Goal: Task Accomplishment & Management: Manage account settings

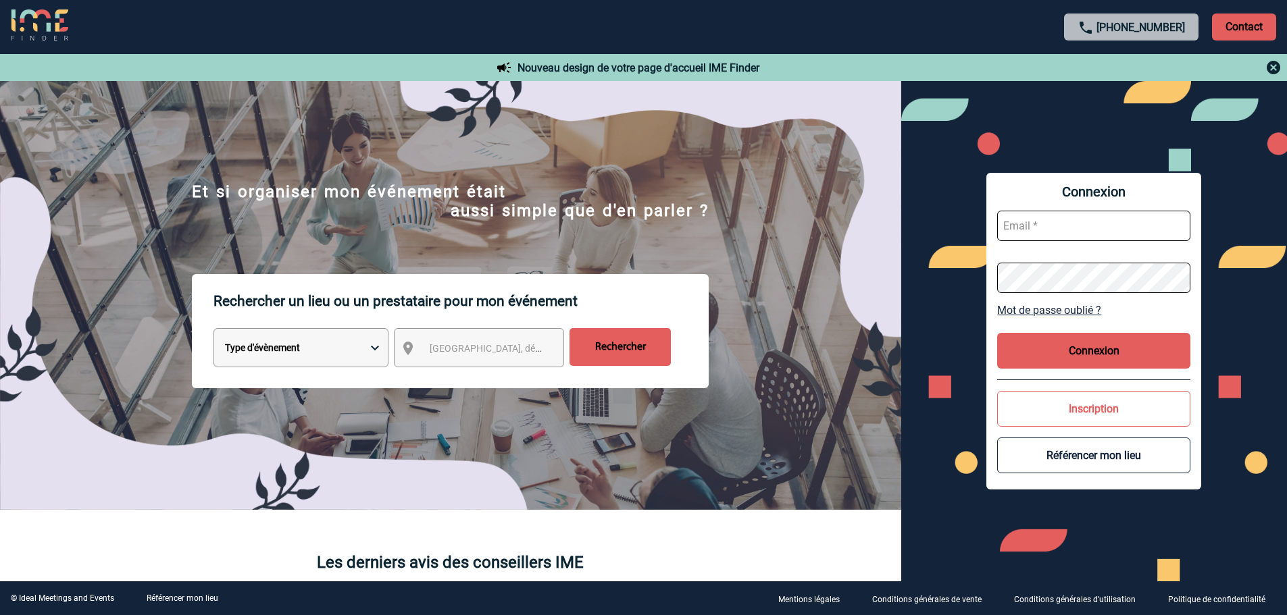
type input "[EMAIL_ADDRESS][DOMAIN_NAME]"
click at [1075, 350] on button "Connexion" at bounding box center [1093, 351] width 193 height 36
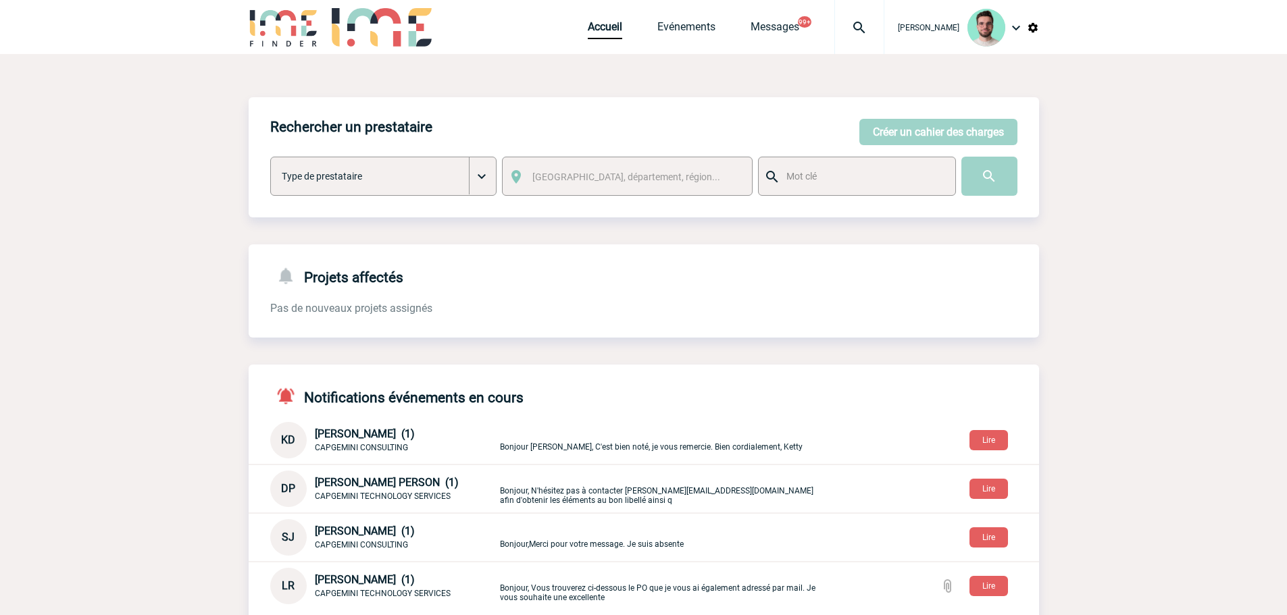
click at [595, 43] on div "Accueil Evénements Messages 99+ Projet, client Projet, client" at bounding box center [736, 27] width 297 height 54
click at [597, 35] on link "Accueil" at bounding box center [605, 29] width 34 height 19
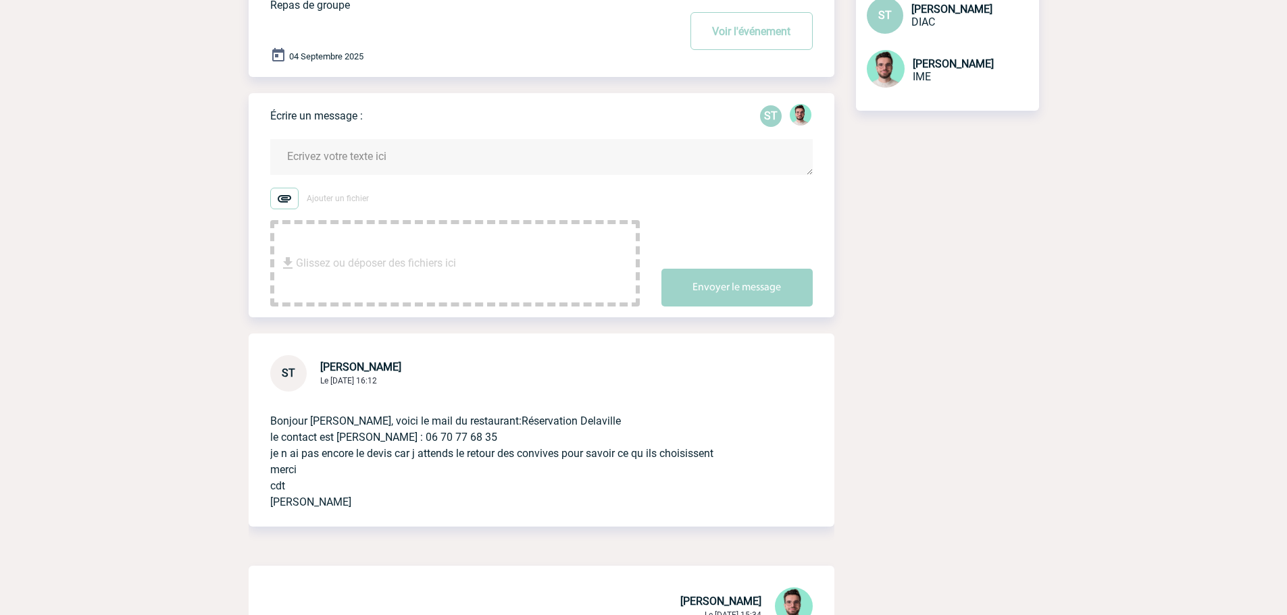
scroll to position [135, 0]
click at [434, 143] on textarea at bounding box center [541, 156] width 543 height 36
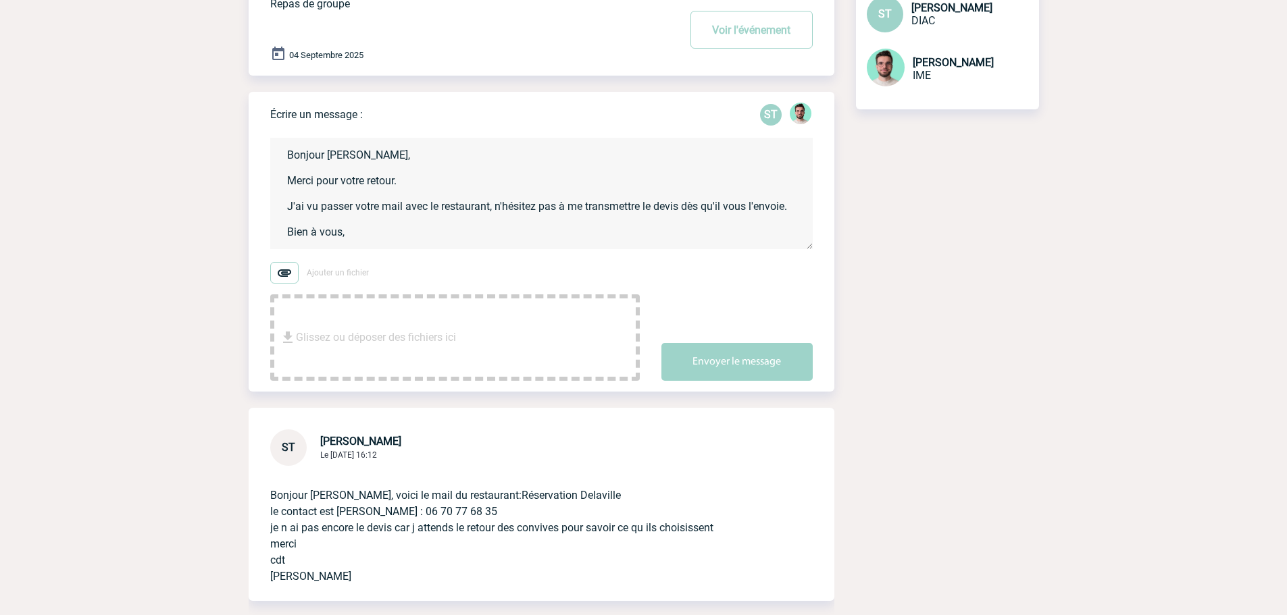
scroll to position [16, 0]
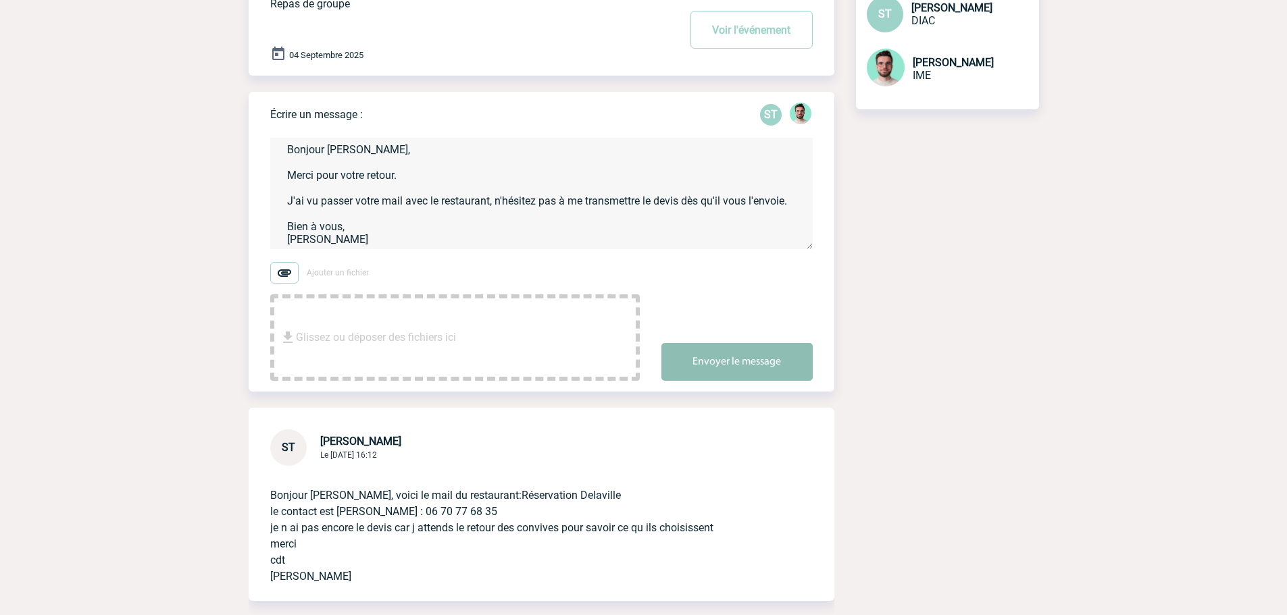
type textarea "Bonjour Stéphanie, Merci pour votre retour. J'ai vu passer votre mail avec le r…"
click at [750, 364] on button "Envoyer le message" at bounding box center [736, 362] width 151 height 38
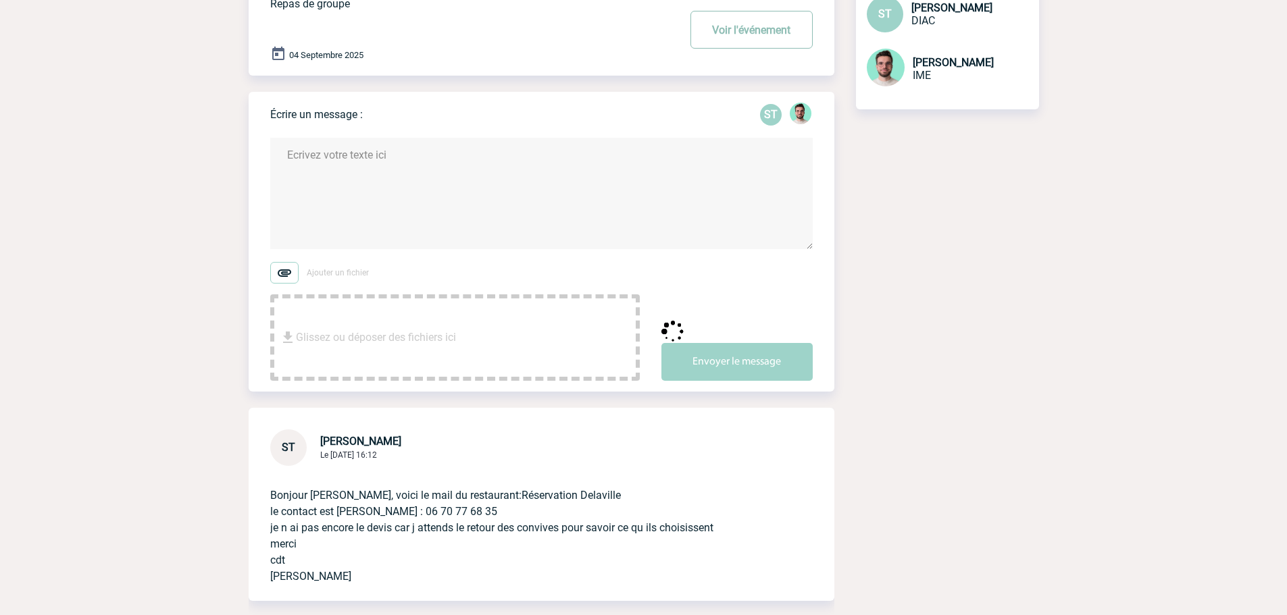
scroll to position [0, 0]
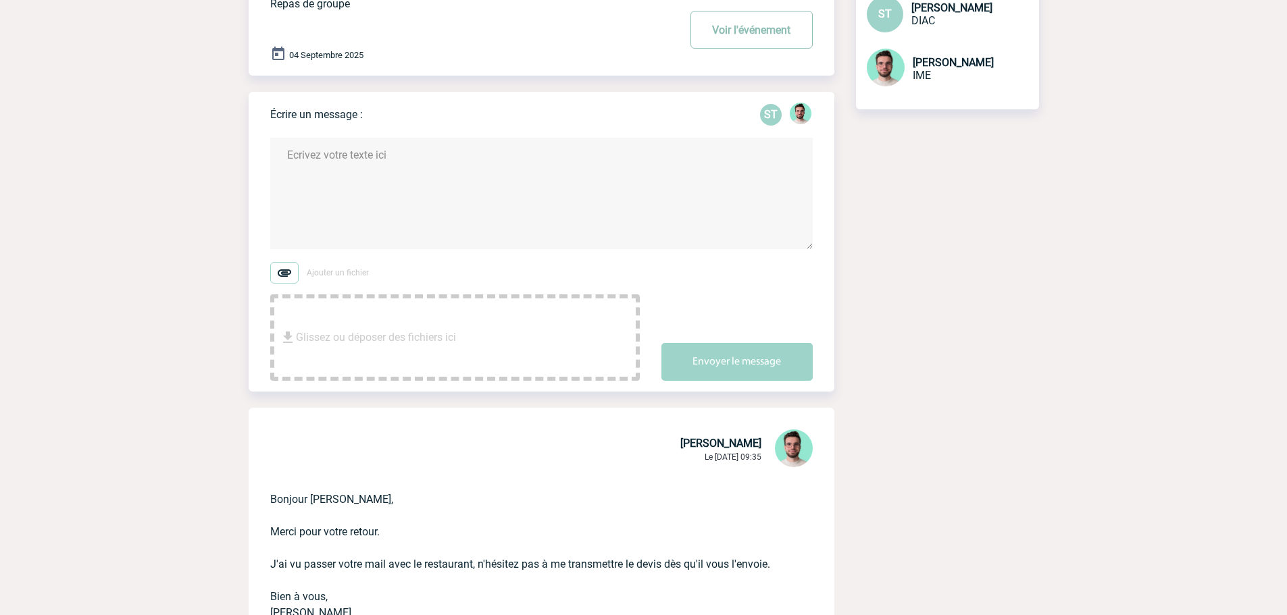
click at [754, 35] on button "Voir l'événement" at bounding box center [751, 30] width 122 height 38
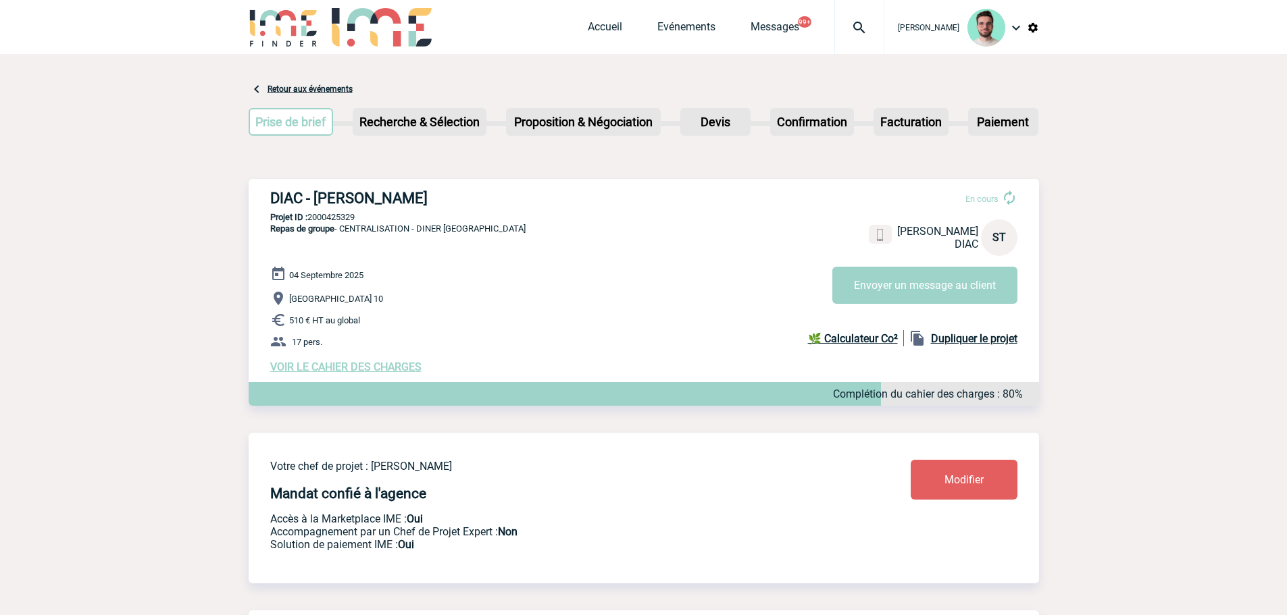
click at [344, 217] on p "Projet ID : 2000425329" at bounding box center [644, 217] width 790 height 10
copy p "2000425329"
click at [872, 288] on button "Envoyer un message au client" at bounding box center [924, 285] width 185 height 37
click at [600, 28] on link "Accueil" at bounding box center [605, 29] width 34 height 19
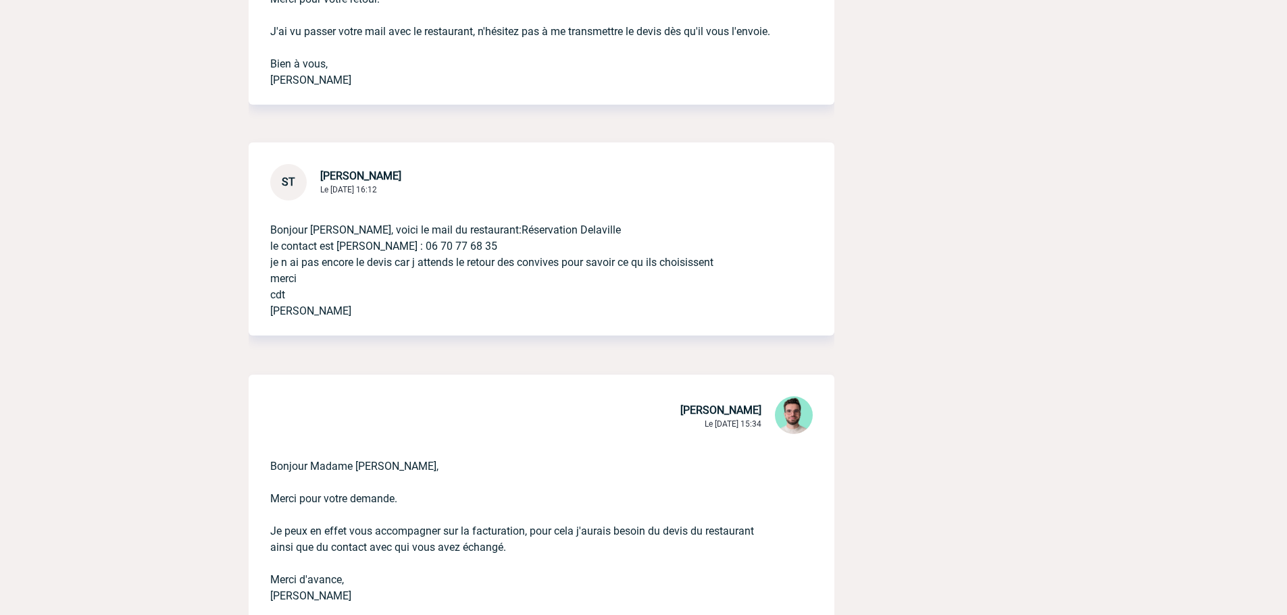
scroll to position [707, 0]
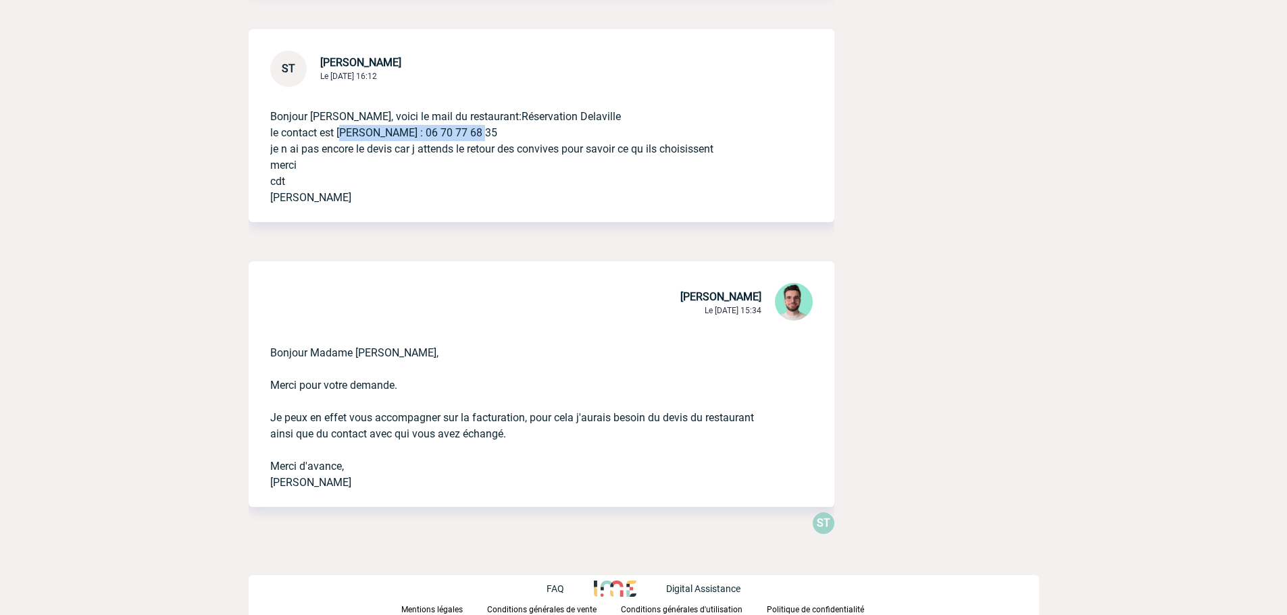
drag, startPoint x: 493, startPoint y: 129, endPoint x: 338, endPoint y: 138, distance: 155.0
click at [338, 138] on p "Bonjour Benjamin, voici le mail du restaurant:Réservation Delaville le contact …" at bounding box center [522, 146] width 505 height 119
copy p "Frederique : 06 70 77 68 35"
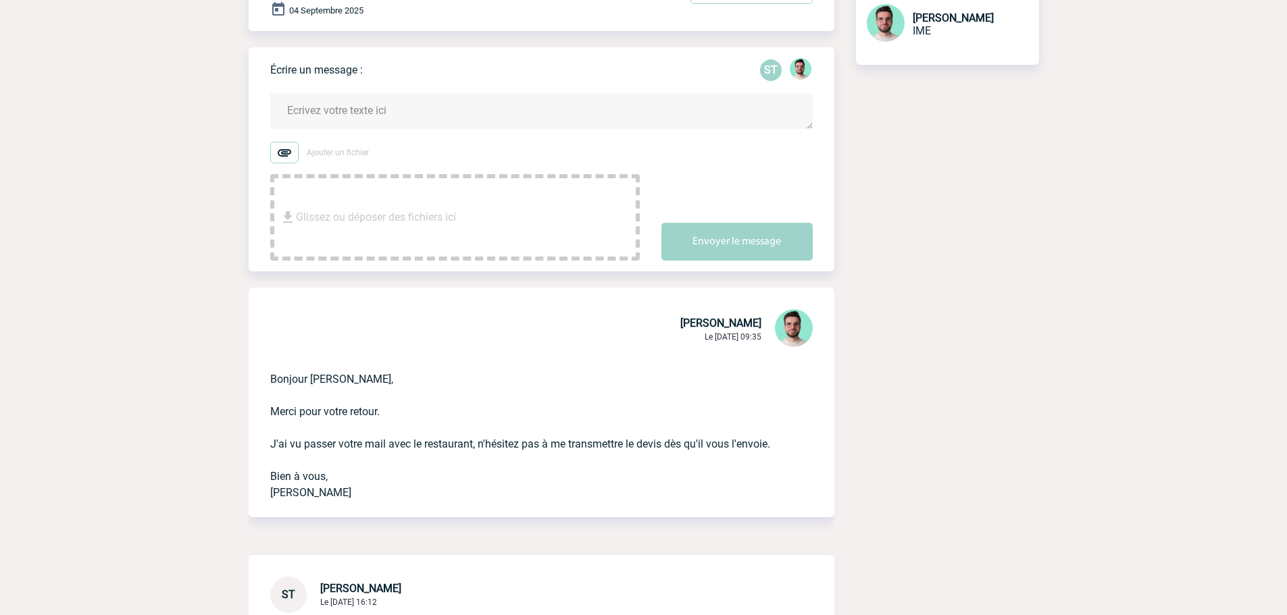
scroll to position [32, 0]
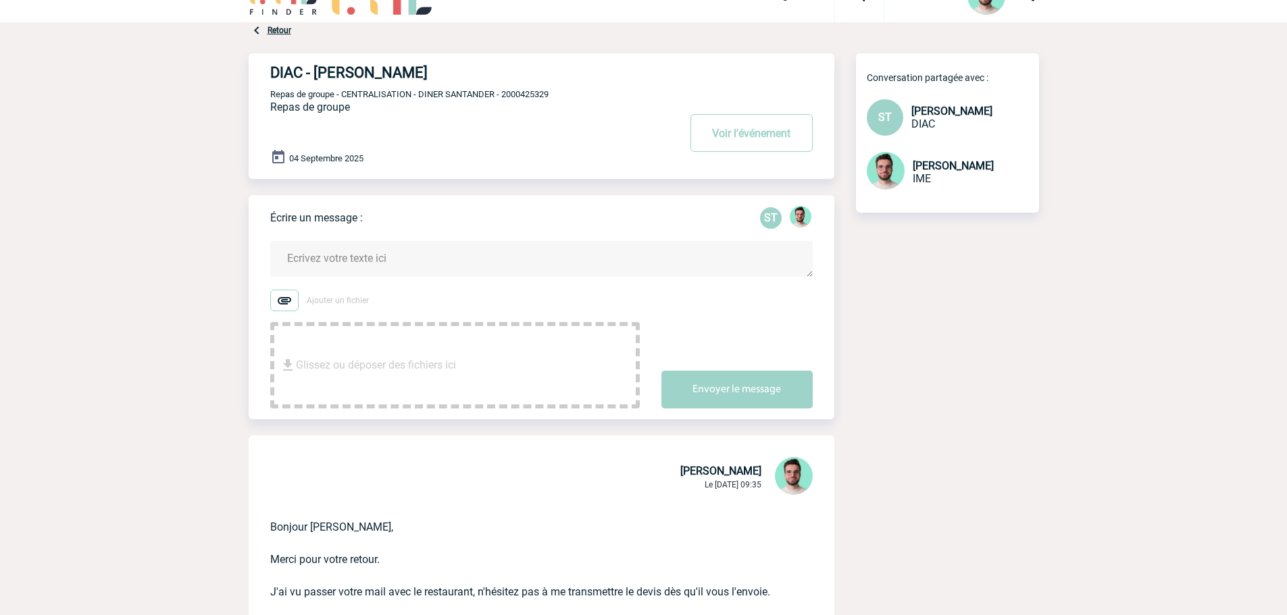
click at [539, 91] on span "Repas de groupe - CENTRALISATION - DINER SANTANDER - 2000425329" at bounding box center [409, 94] width 278 height 10
copy span "2000425329"
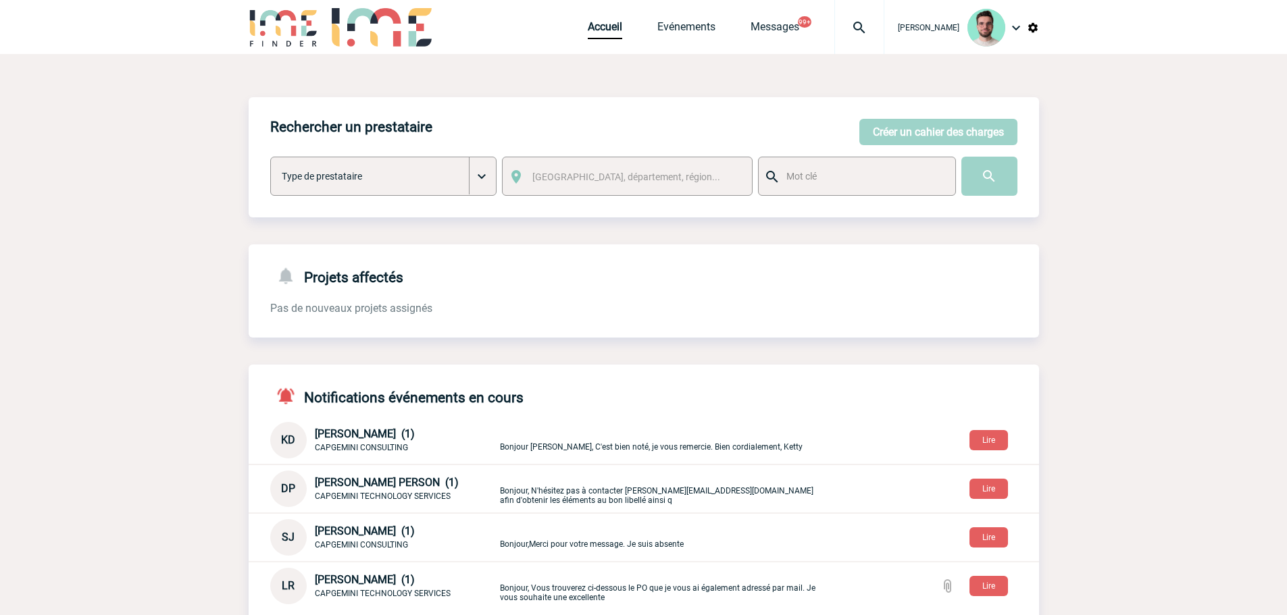
click at [855, 35] on img at bounding box center [859, 28] width 49 height 16
type input "2000424893"
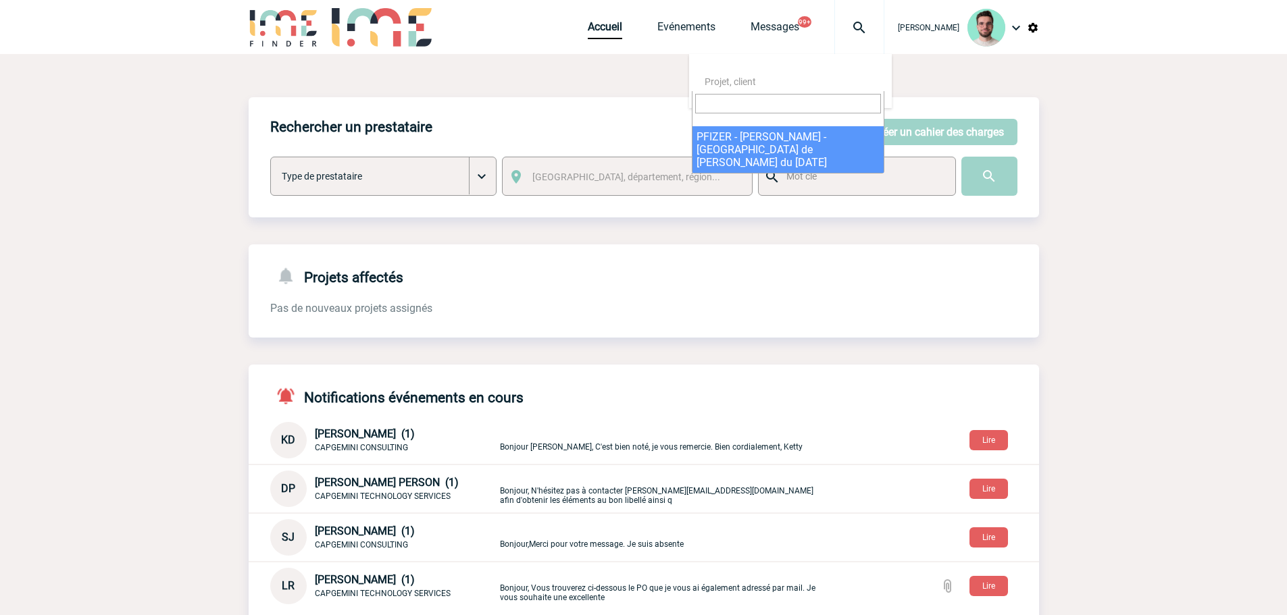
select select "24394"
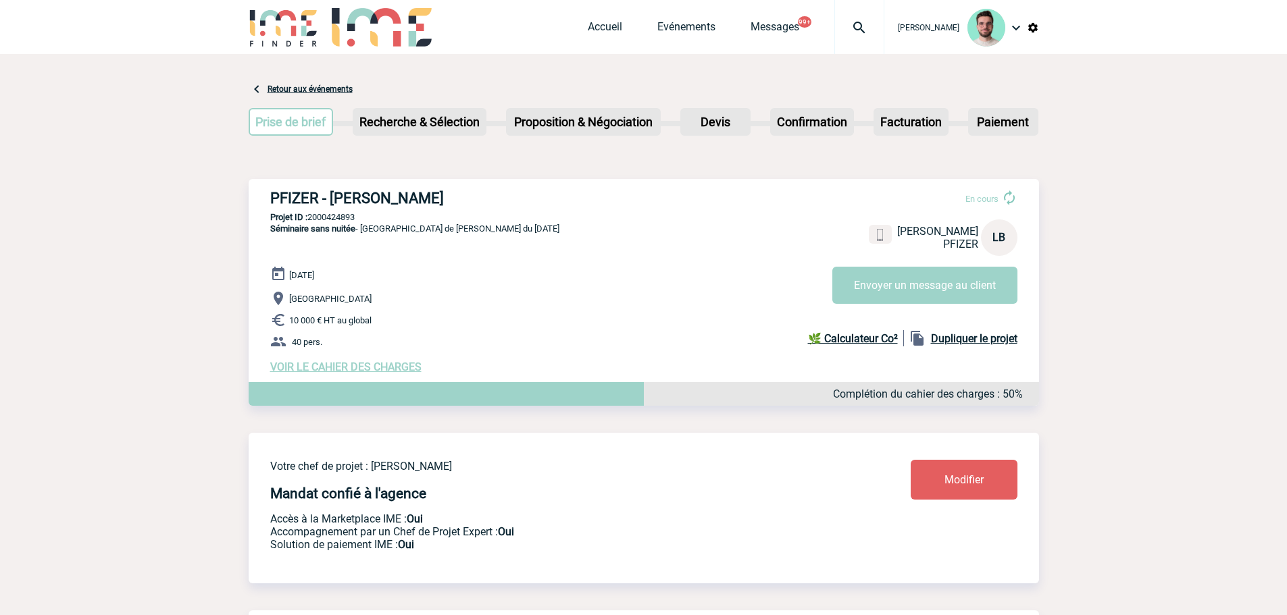
click at [358, 213] on div "PFIZER - [PERSON_NAME] En cours [PERSON_NAME] PFIZER LB Envoyer un message au c…" at bounding box center [644, 281] width 790 height 205
click at [357, 213] on div "PFIZER - Laurence BOUCHER En cours Laurence BOUCHER PFIZER LB Envoyer un messag…" at bounding box center [644, 281] width 790 height 205
click at [349, 218] on p "Projet ID : 2000424893" at bounding box center [644, 217] width 790 height 10
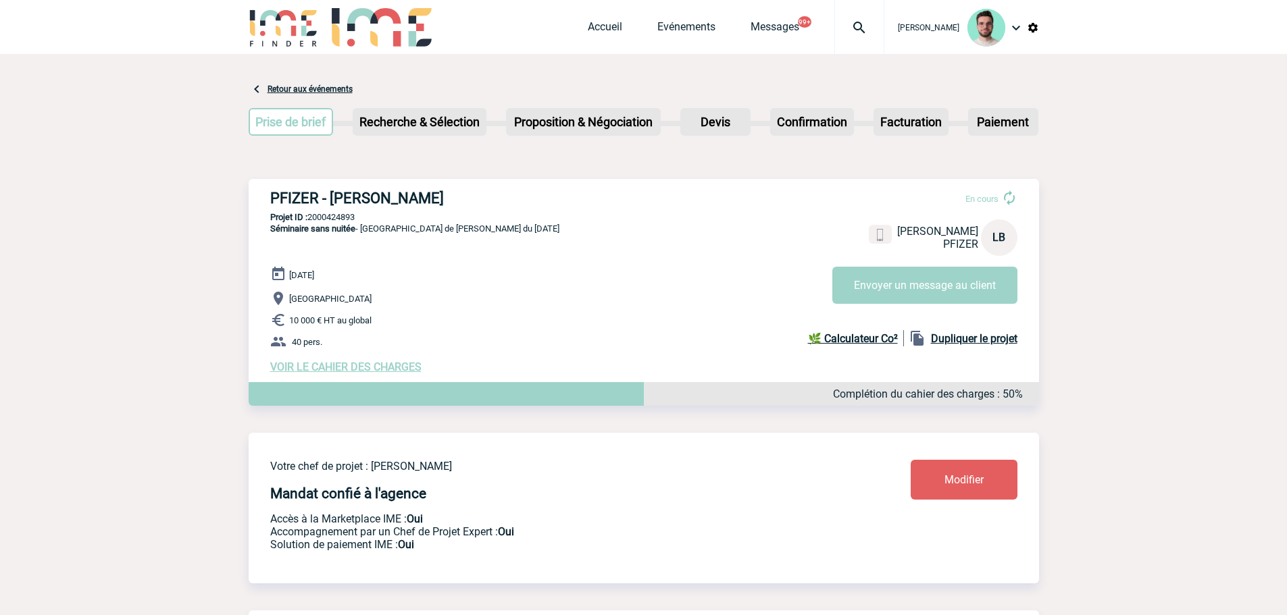
copy p "2000424893"
click at [938, 318] on p "10 000 € HT au global" at bounding box center [654, 320] width 769 height 16
click at [934, 302] on button "Envoyer un message au client" at bounding box center [924, 285] width 185 height 37
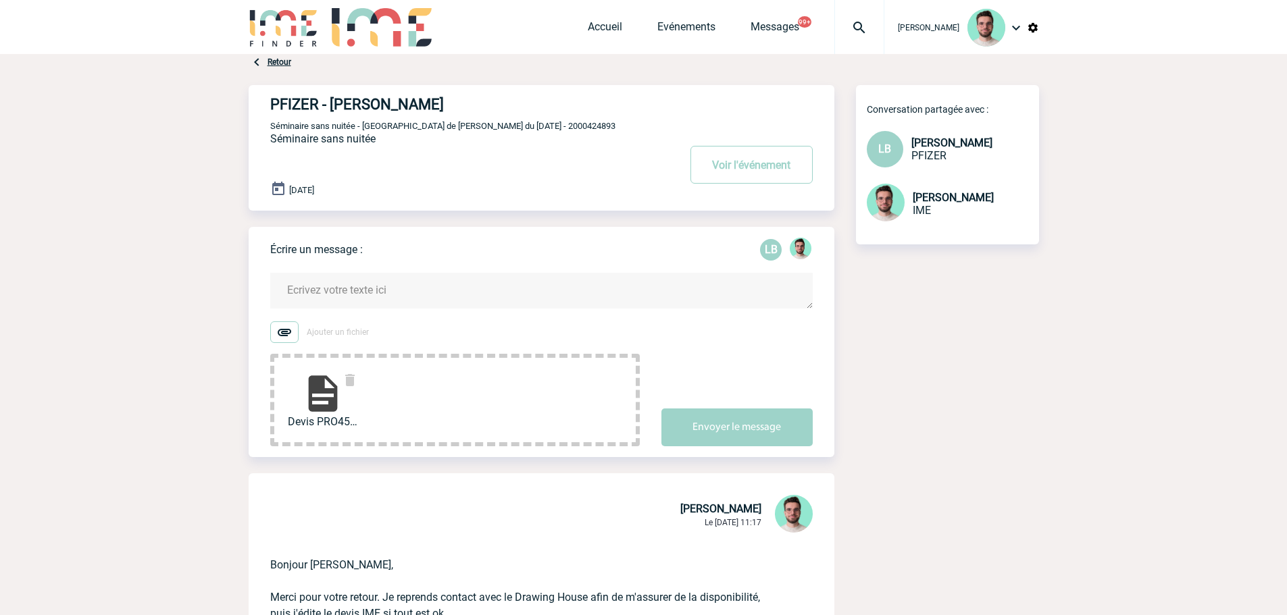
click at [375, 297] on textarea at bounding box center [541, 291] width 543 height 36
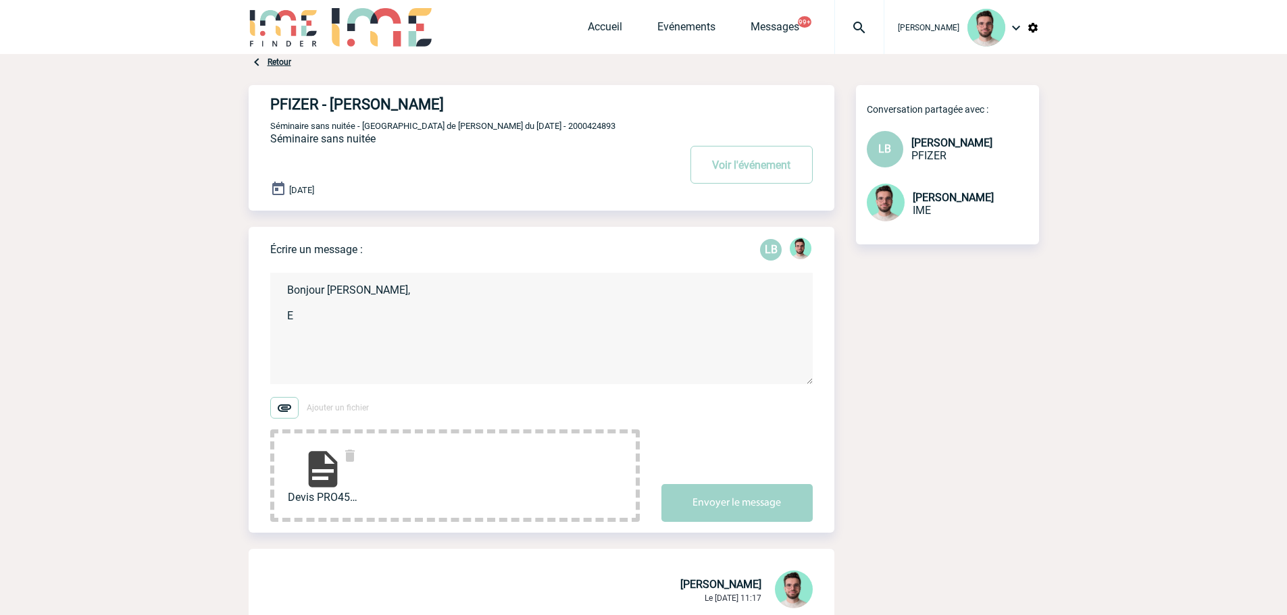
click at [307, 313] on textarea "Bonjour [PERSON_NAME], E" at bounding box center [541, 328] width 543 height 111
type textarea "Bonjour [PERSON_NAME], Et voici le devis IME. Merci de me le retourner signé bo…"
click at [564, 127] on span "Séminaire sans nuitée - Réunion de Gaëtan du 24 novembre 2025 - 2000424893" at bounding box center [442, 126] width 345 height 10
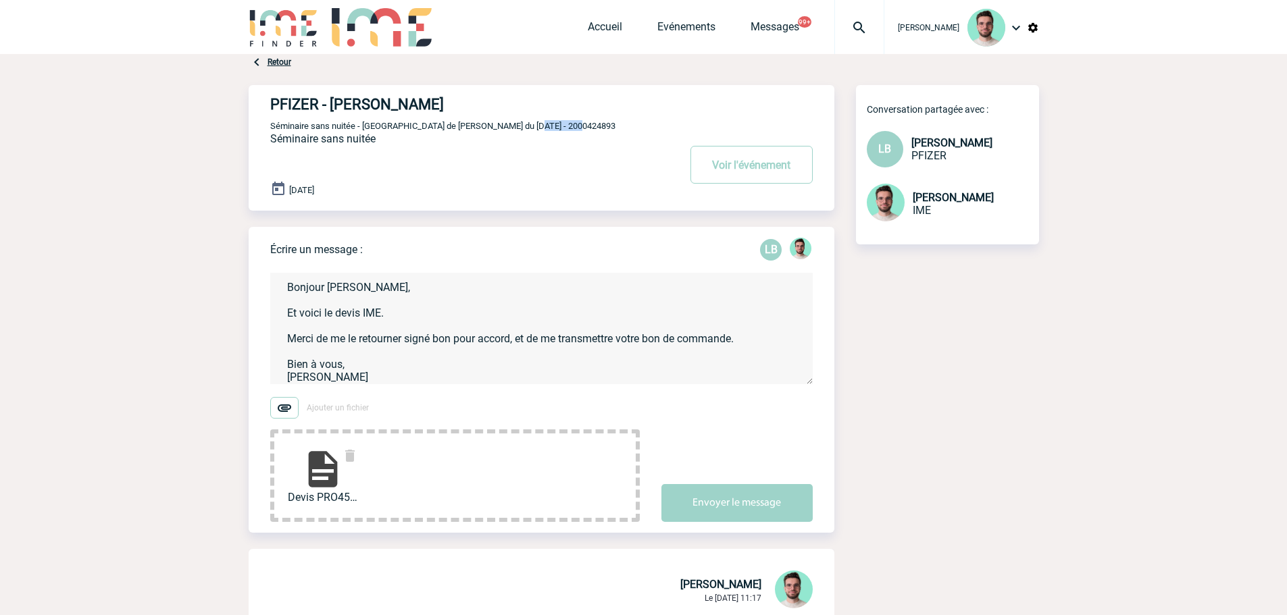
click at [564, 127] on span "Séminaire sans nuitée - Réunion de Gaëtan du 24 novembre 2025 - 2000424893" at bounding box center [442, 126] width 345 height 10
copy span "2000424893"
click at [716, 520] on button "Envoyer le message" at bounding box center [736, 503] width 151 height 38
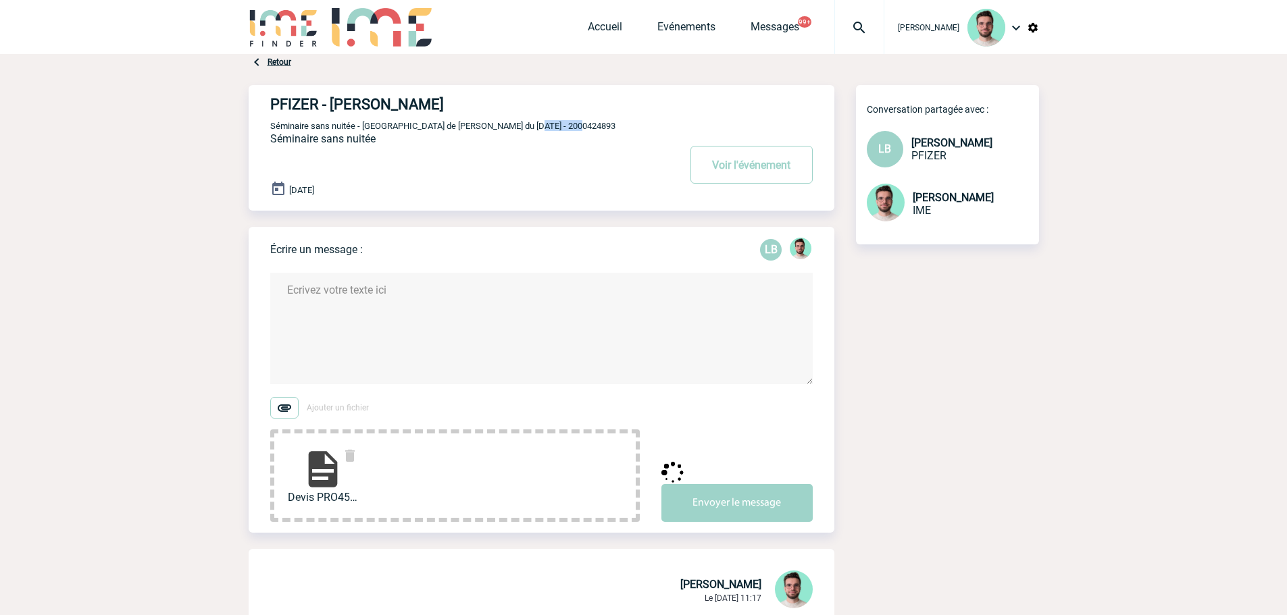
scroll to position [0, 0]
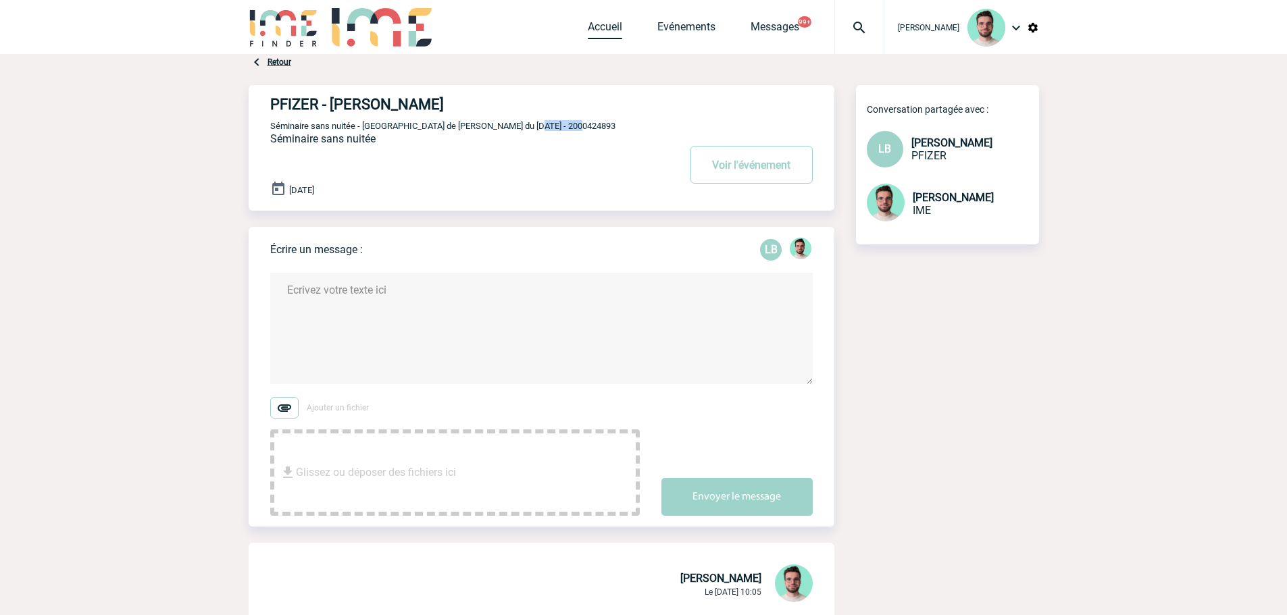
click at [588, 27] on link "Accueil" at bounding box center [605, 29] width 34 height 19
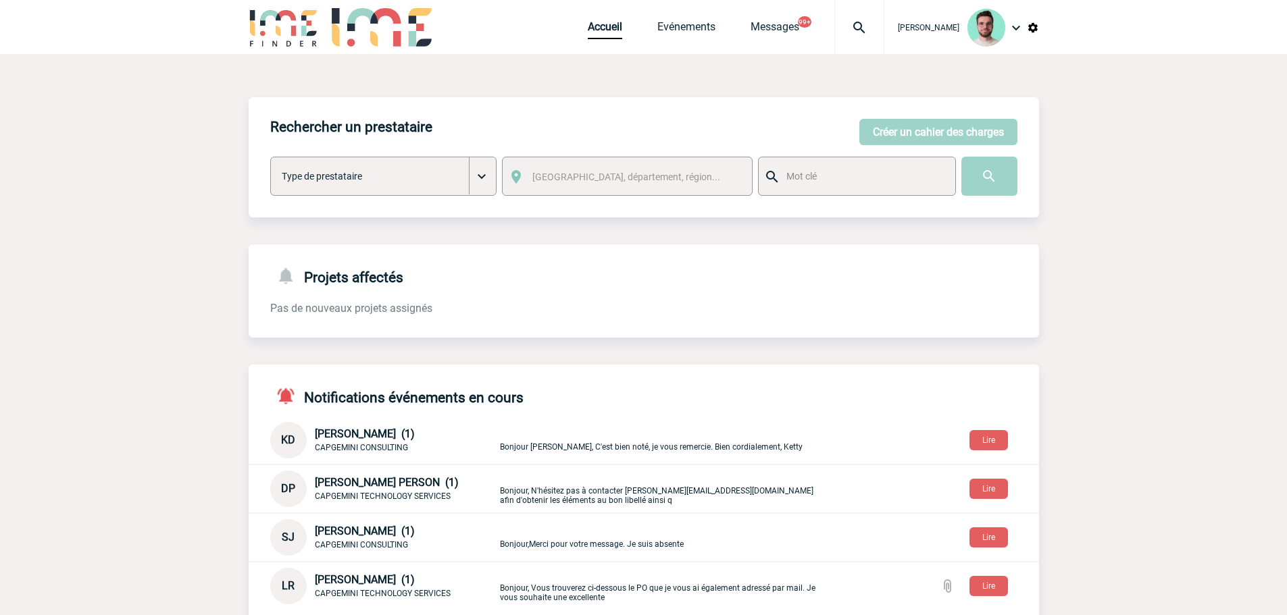
click at [849, 22] on img at bounding box center [859, 28] width 49 height 16
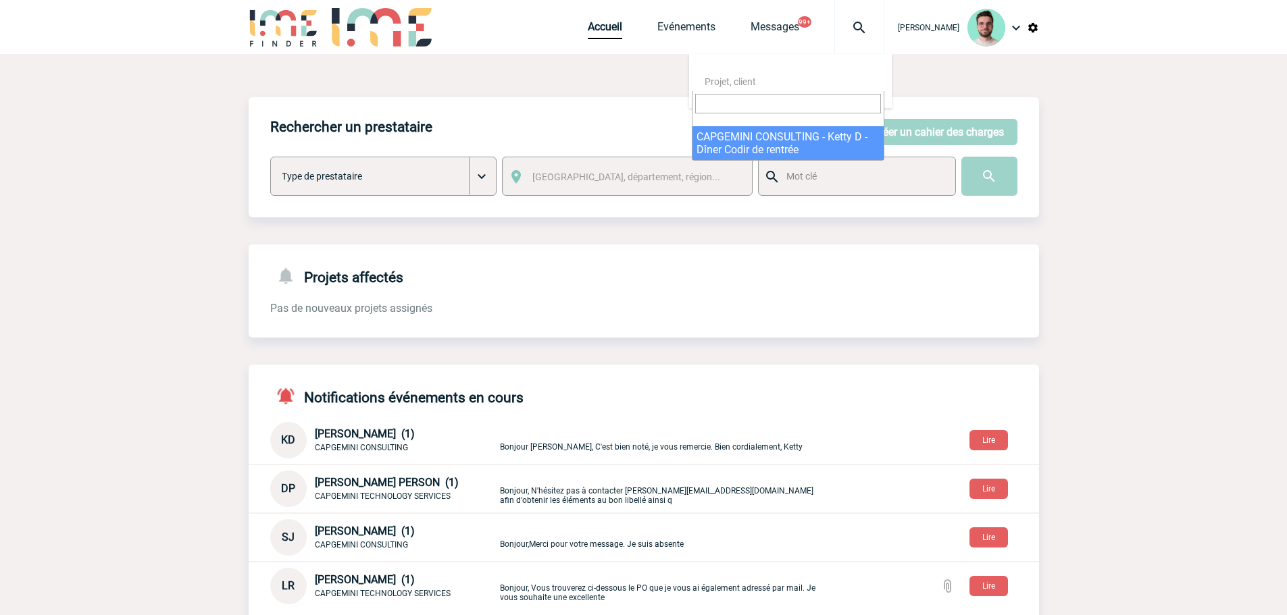
select select "24765"
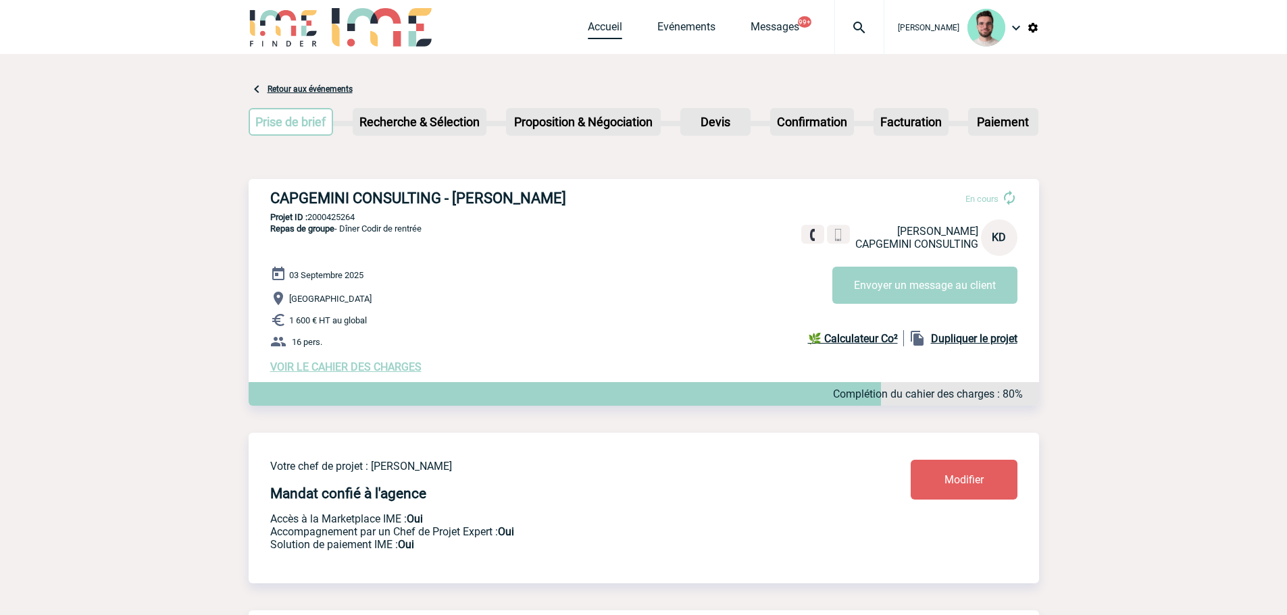
click at [591, 26] on link "Accueil" at bounding box center [605, 29] width 34 height 19
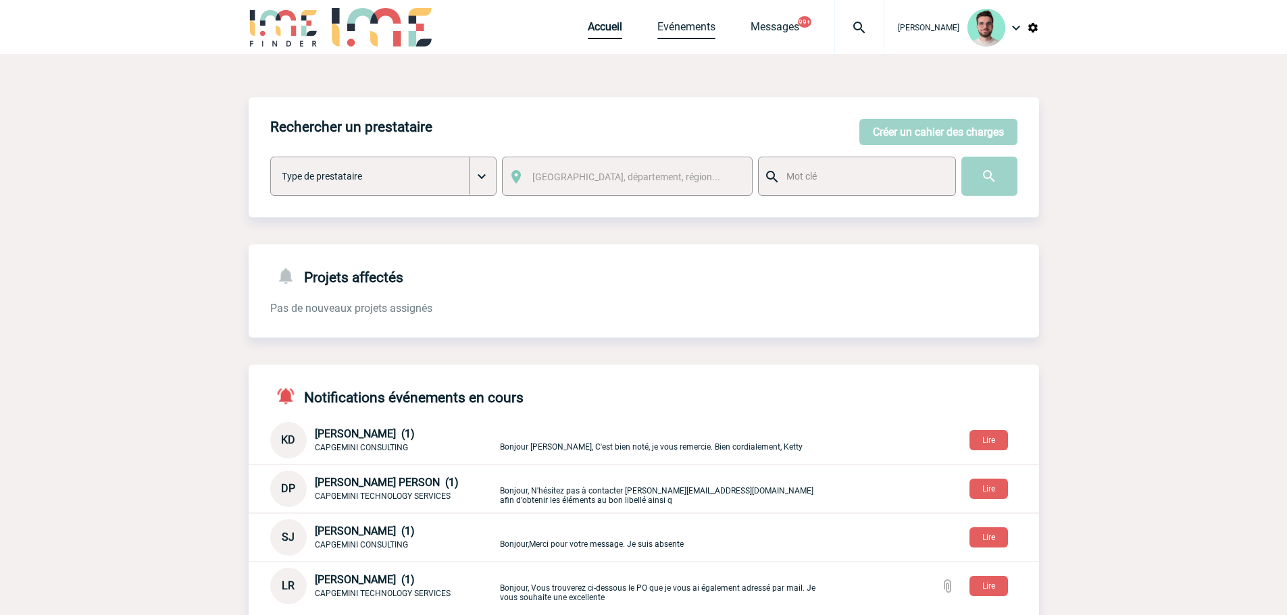
click at [673, 30] on link "Evénements" at bounding box center [686, 29] width 58 height 19
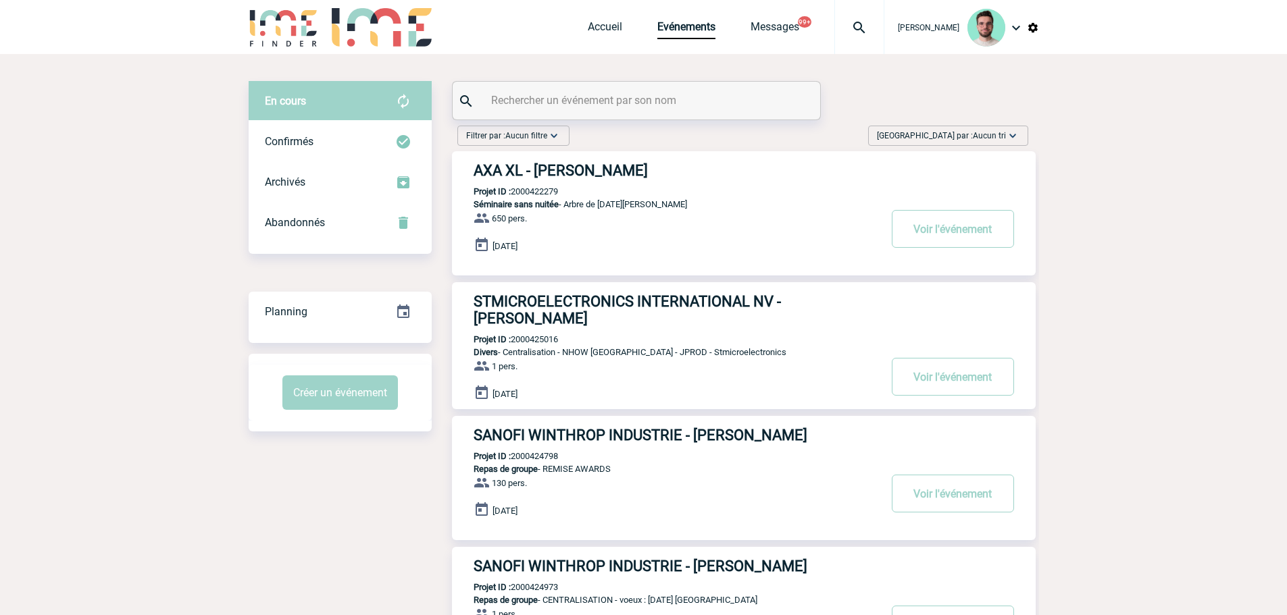
click at [654, 95] on input "text" at bounding box center [638, 101] width 301 height 20
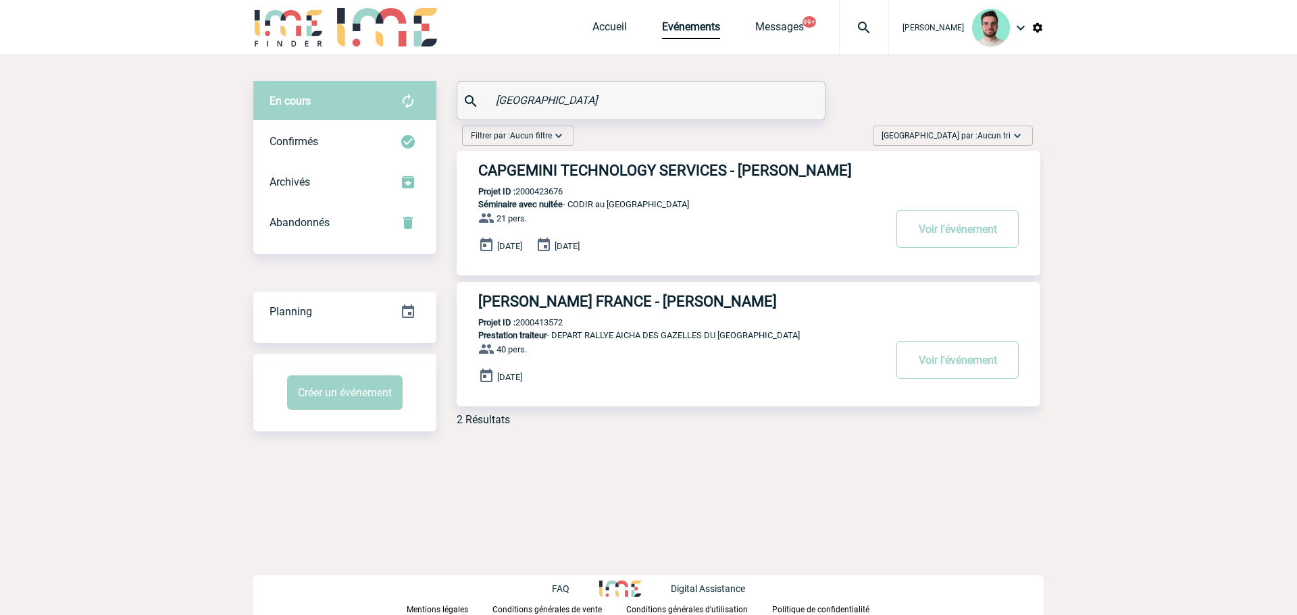
type input "maroc"
click at [557, 189] on p "Projet ID : 2000423676" at bounding box center [510, 191] width 106 height 10
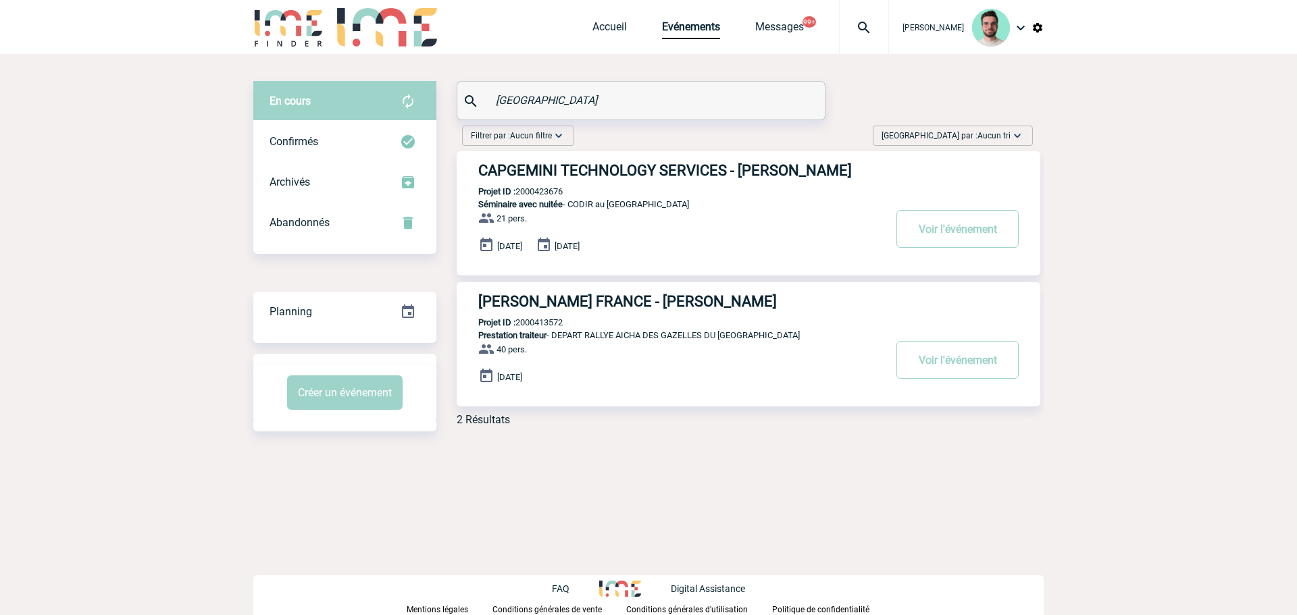
copy p "2000423676"
click at [603, 22] on link "Accueil" at bounding box center [610, 29] width 34 height 19
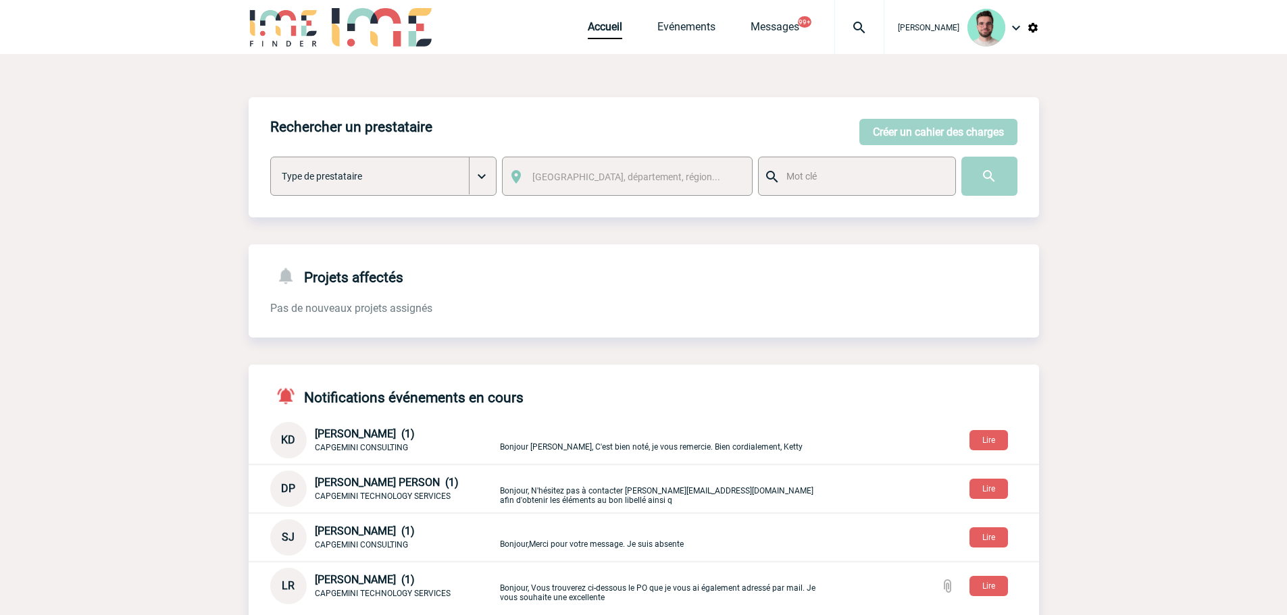
click at [841, 34] on img at bounding box center [859, 28] width 49 height 16
type input "v"
type input "2000421159"
select select "20660"
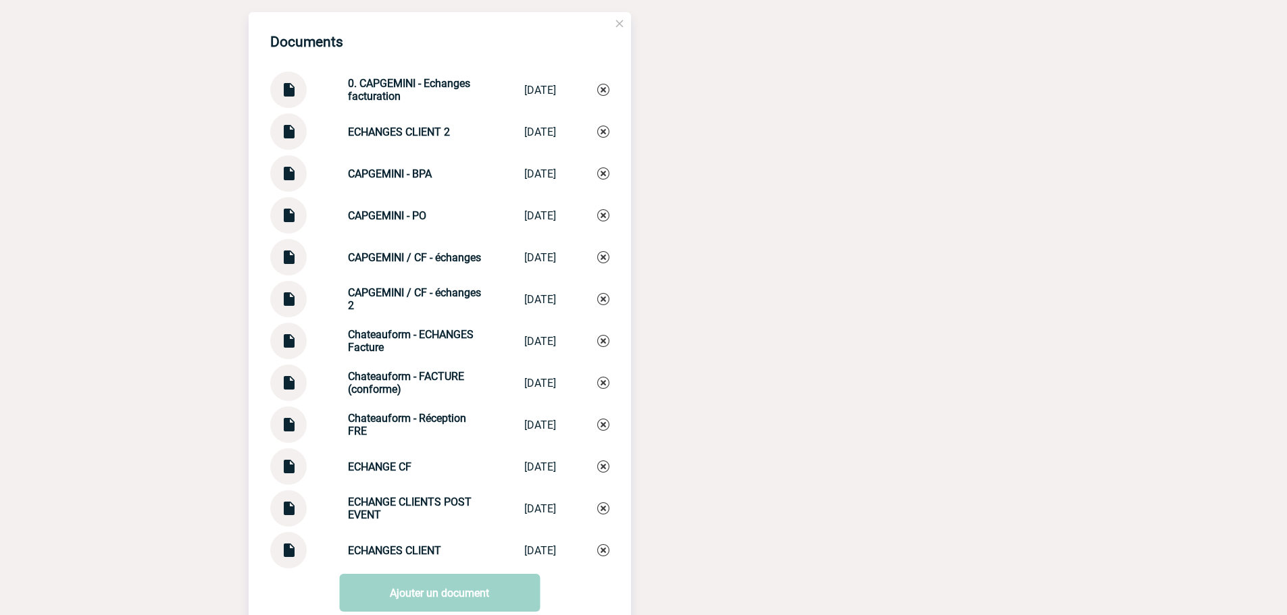
scroll to position [1288, 0]
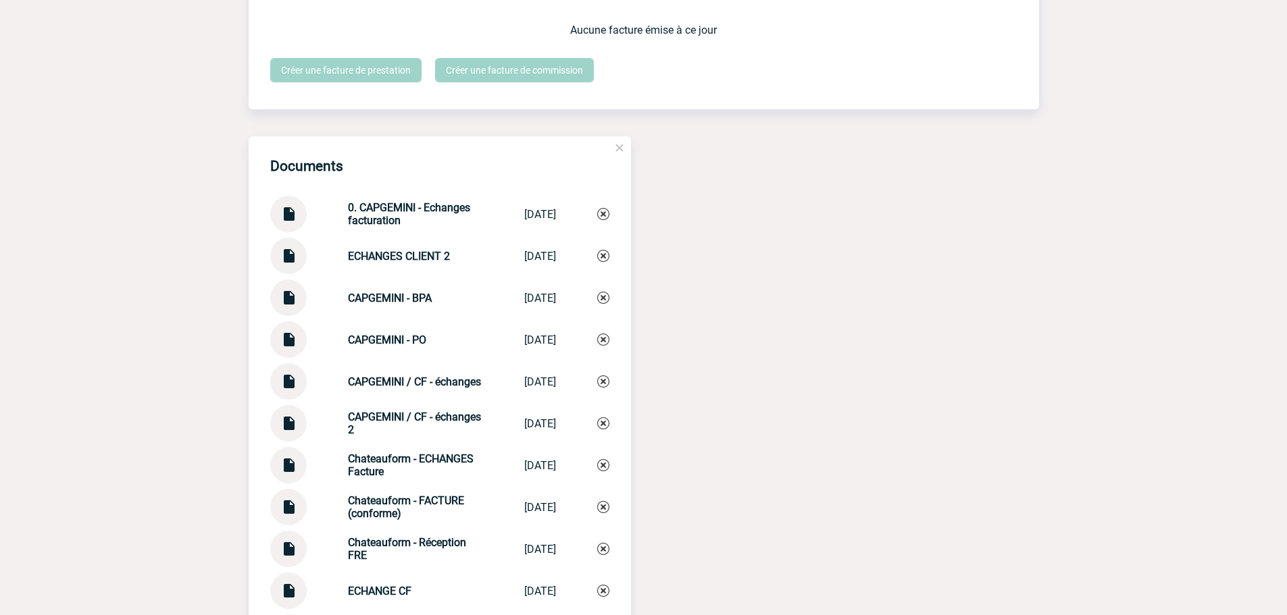
click at [305, 227] on div at bounding box center [288, 214] width 36 height 36
click at [291, 220] on img at bounding box center [289, 209] width 18 height 26
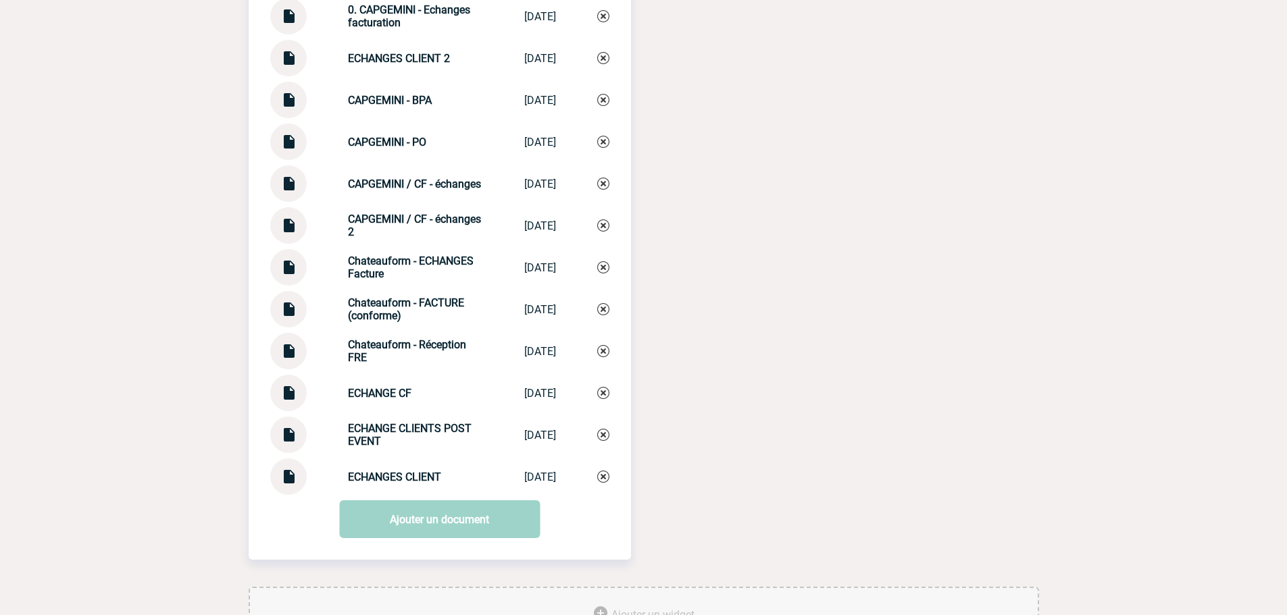
scroll to position [1490, 0]
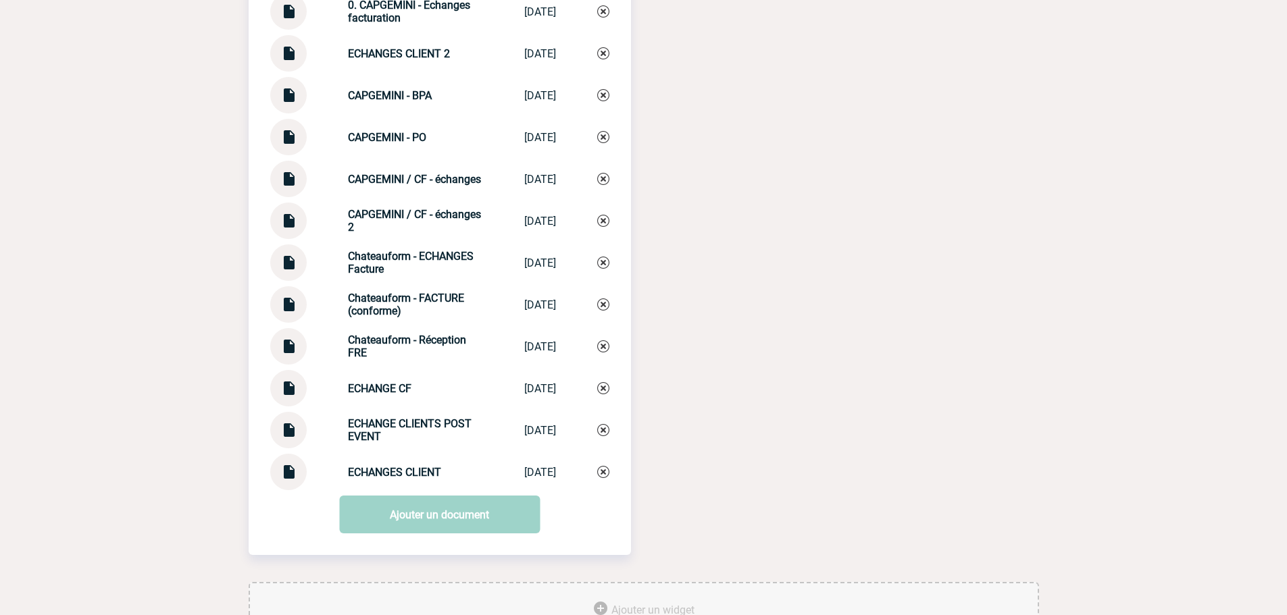
click at [765, 341] on div "Documents 0. CAPGEMINI - Echanges facturation 0. CAPGEMINI -... [DATE] ECHANGES…" at bounding box center [644, 258] width 790 height 649
click at [378, 276] on div "Chateauform - ECHANGES Facture" at bounding box center [415, 263] width 135 height 26
copy div "Chateauform - ECHANGES Facture Chateauform - E..."
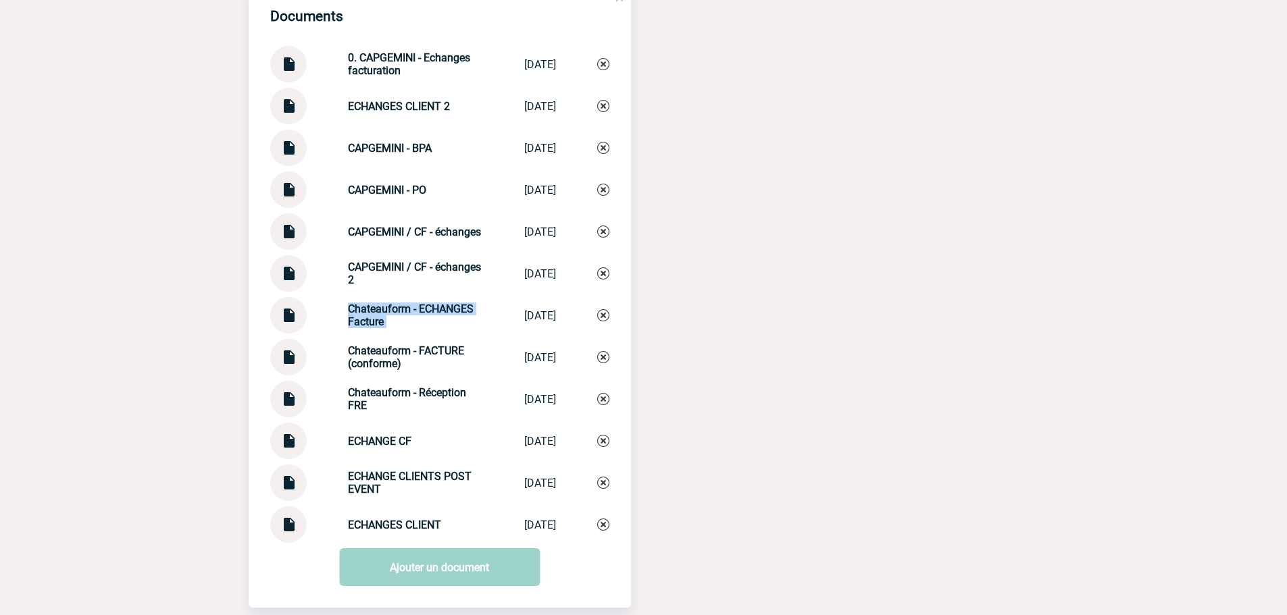
scroll to position [1355, 0]
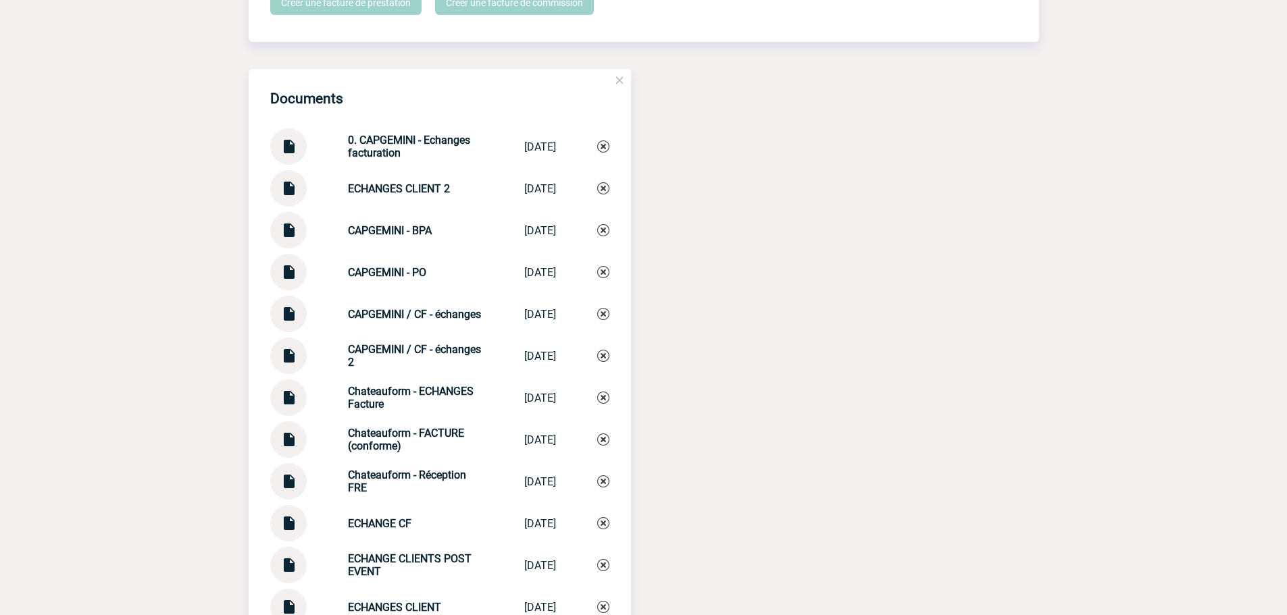
click at [376, 157] on strong "0. CAPGEMINI - Echanges facturation" at bounding box center [409, 147] width 122 height 26
copy div "0. CAPGEMINI - Echanges facturation 0. CAPGEMINI -..."
click at [603, 153] on img at bounding box center [603, 147] width 12 height 12
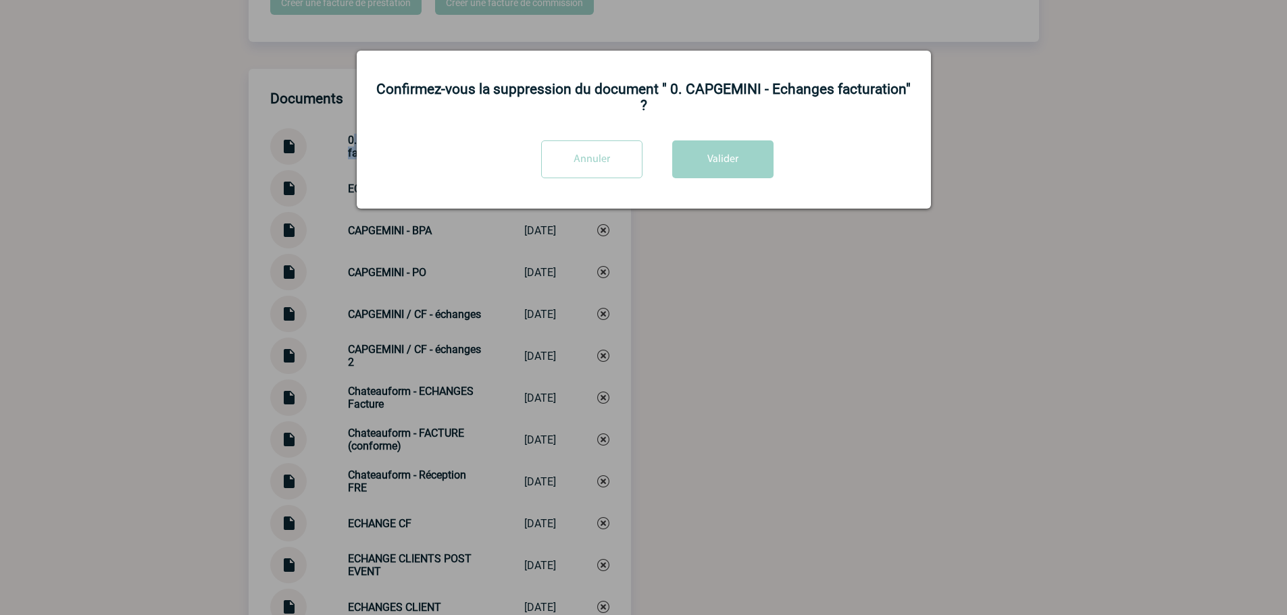
click at [689, 178] on button "Valider" at bounding box center [722, 160] width 101 height 38
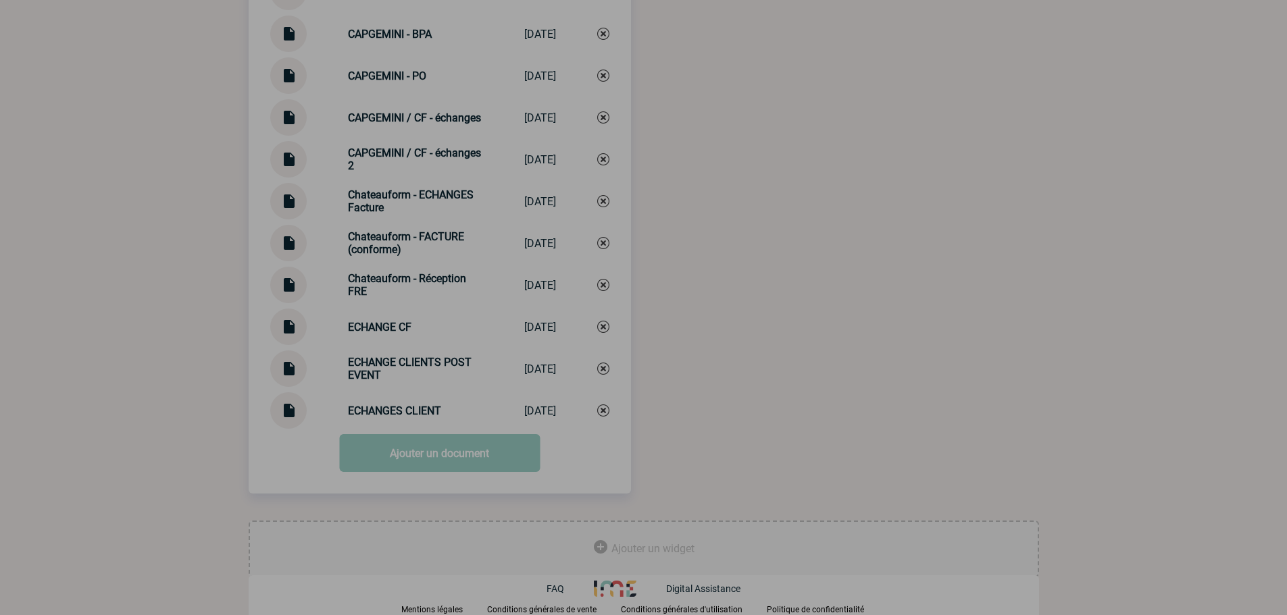
scroll to position [1516, 0]
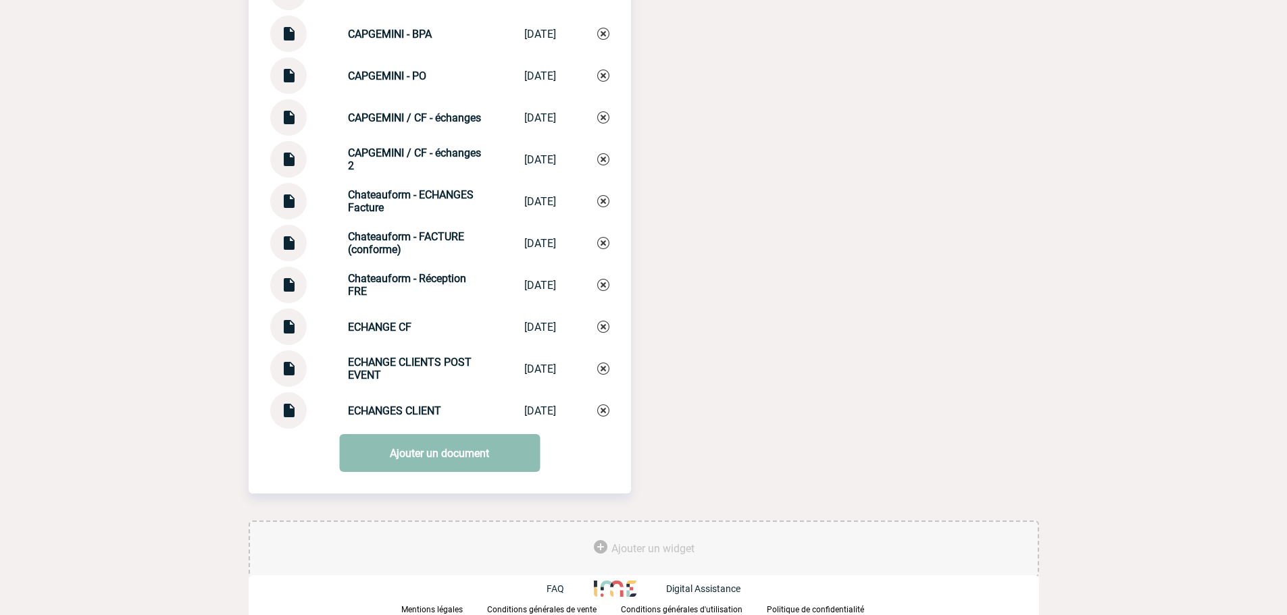
click at [428, 452] on link "Ajouter un document" at bounding box center [439, 453] width 201 height 38
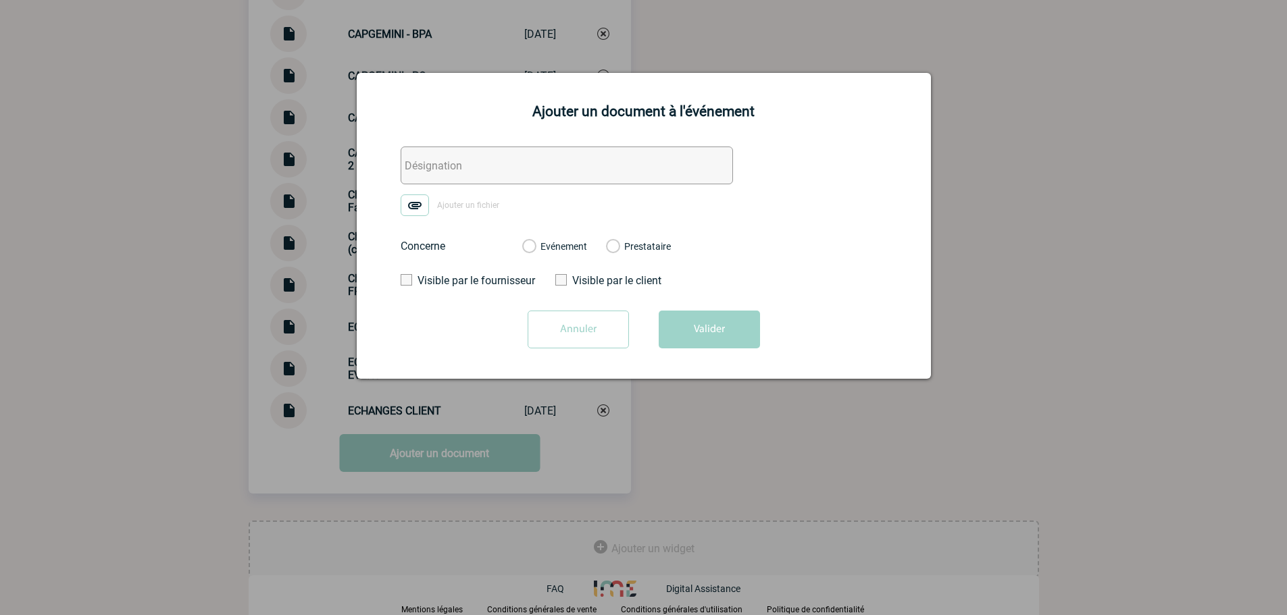
click at [452, 160] on input "text" at bounding box center [567, 166] width 332 height 38
paste input "0. CAPGEMINI - Echanges facturation"
type input "0. CAPGEMINI - Echanges facturation"
click at [421, 198] on img at bounding box center [415, 206] width 28 height 22
click at [0, 0] on input "Ajouter un fichier" at bounding box center [0, 0] width 0 height 0
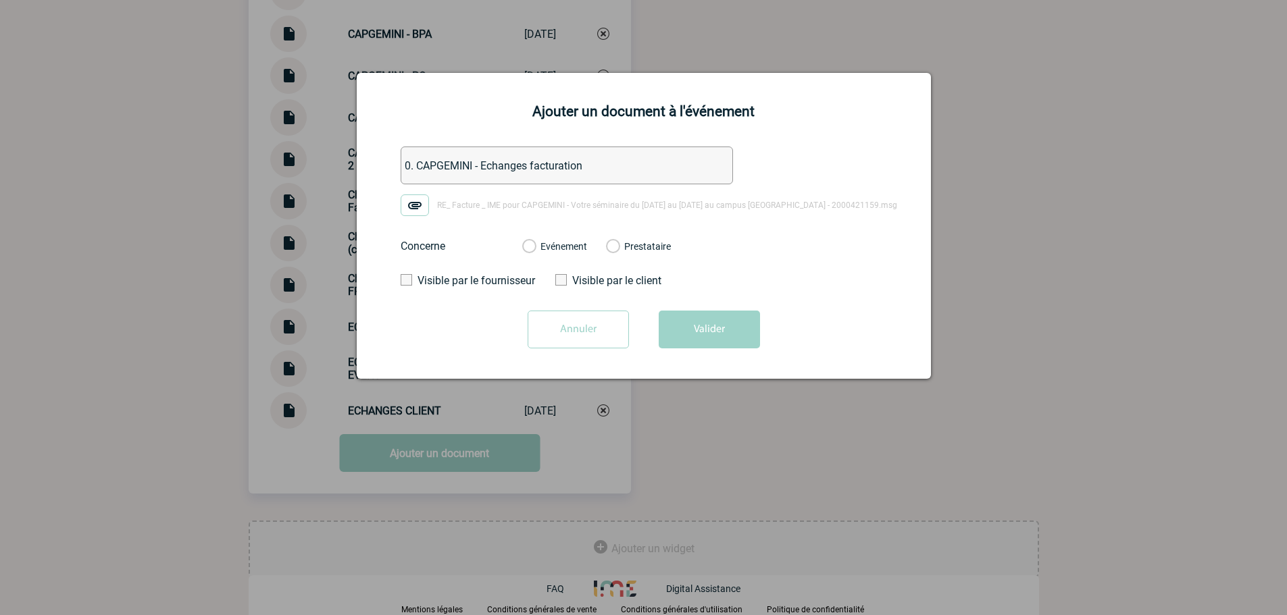
click at [590, 260] on div "Evénement Prestataire" at bounding box center [596, 246] width 170 height 35
click at [535, 244] on label "Evénement" at bounding box center [528, 247] width 13 height 12
click at [0, 0] on input "Evénement" at bounding box center [0, 0] width 0 height 0
click at [702, 333] on button "Valider" at bounding box center [709, 330] width 101 height 38
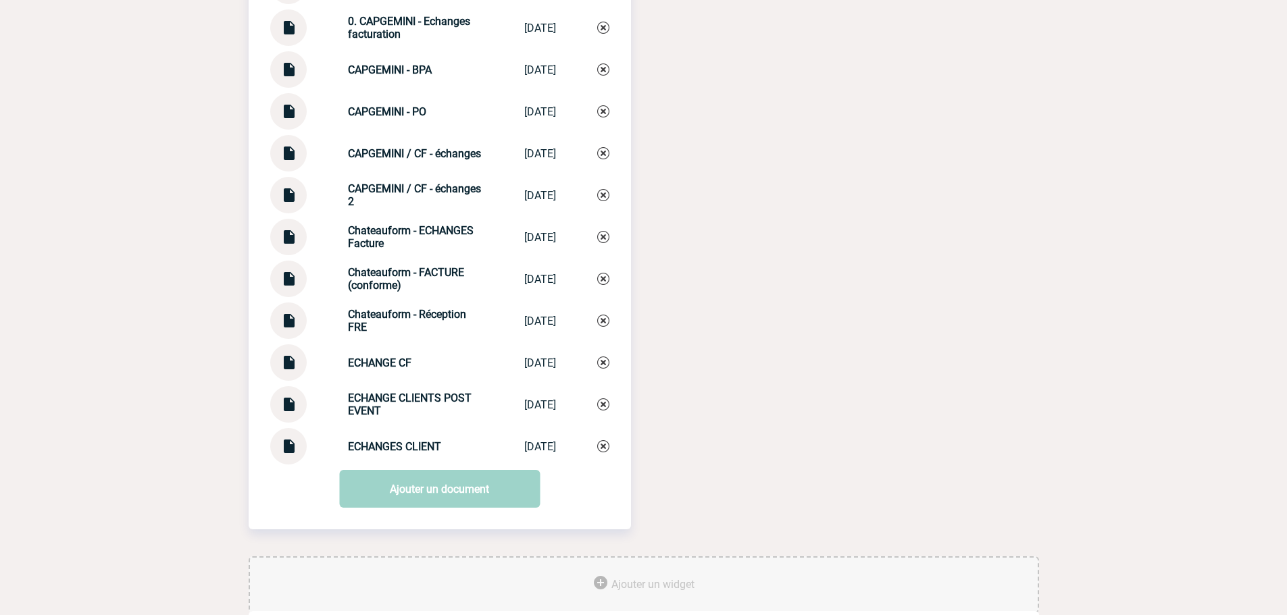
click at [376, 245] on div "Chateauform - ECHANGES Facture" at bounding box center [415, 237] width 135 height 26
copy div "Chateauform - ECHANGES Facture Chateauform - E..."
click at [378, 503] on link "Ajouter un document" at bounding box center [439, 489] width 201 height 38
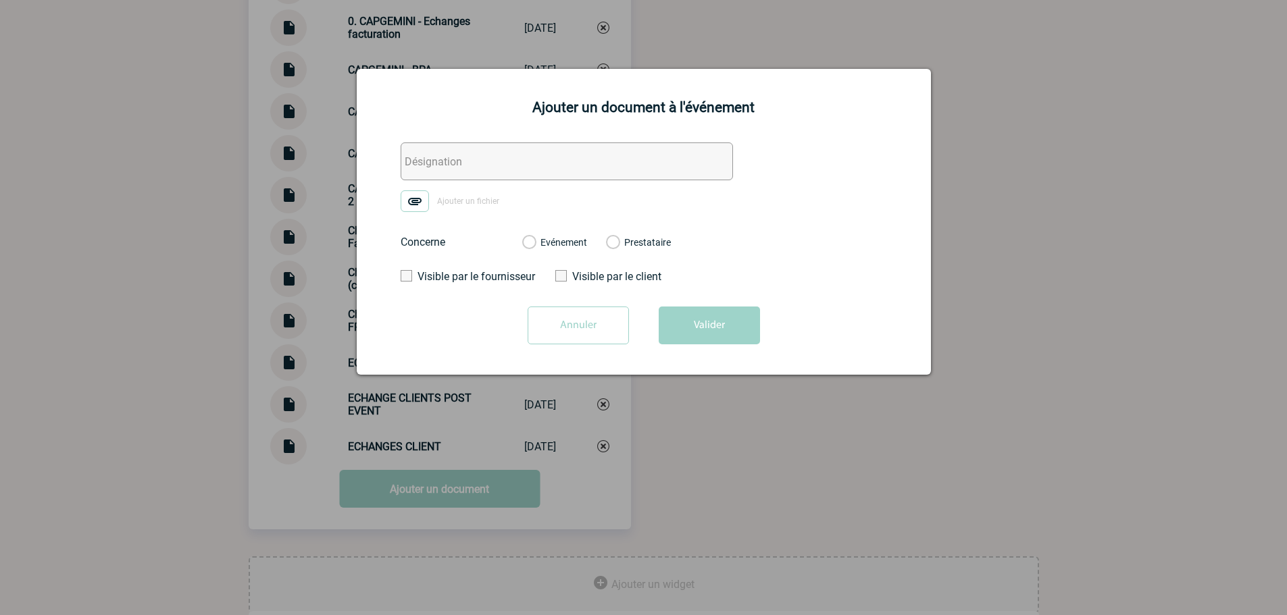
click at [485, 176] on input "text" at bounding box center [567, 162] width 332 height 38
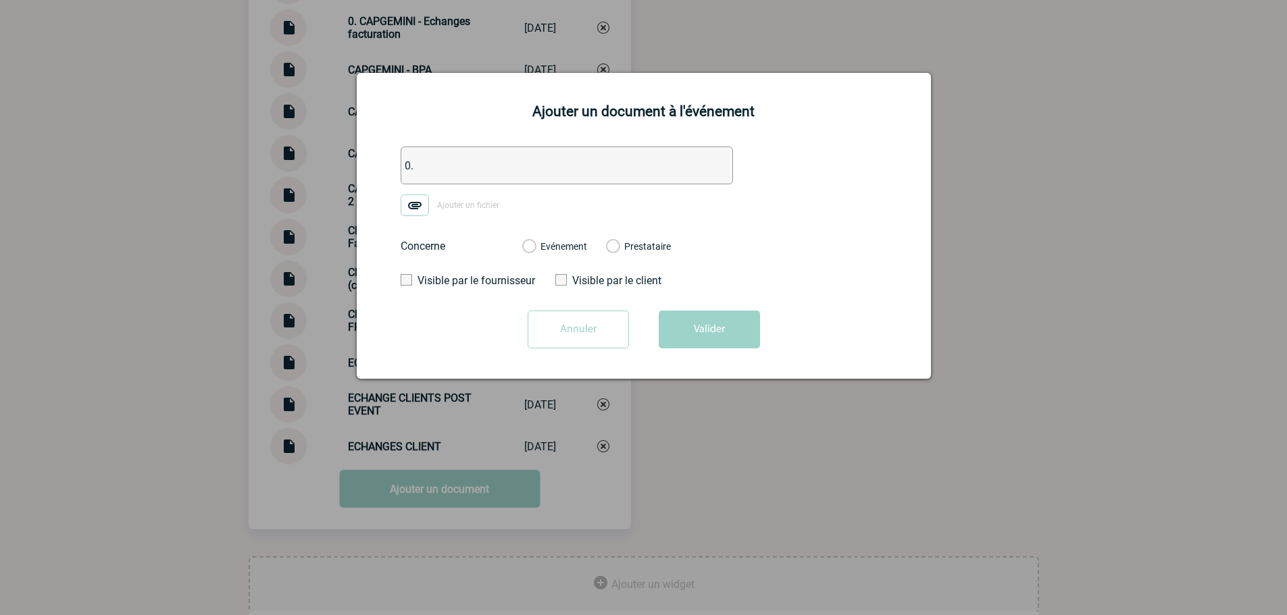
type input "0"
click at [124, 305] on div at bounding box center [643, 307] width 1287 height 615
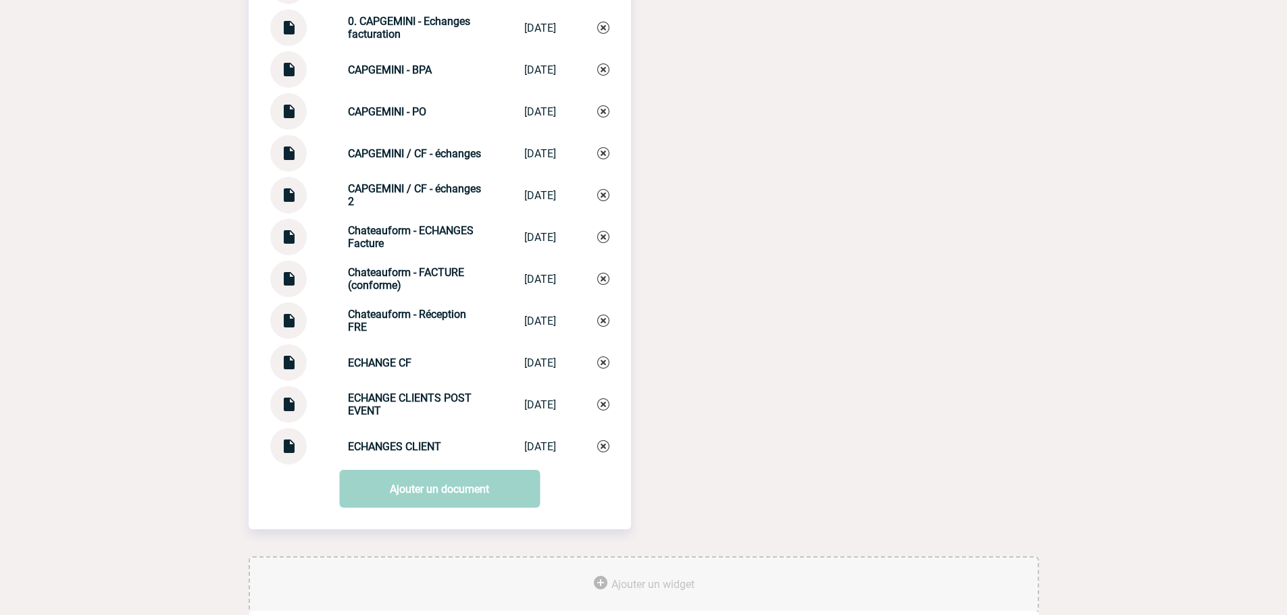
click at [390, 268] on div "Chateauform - FACTURE (conforme) Chateauform - F... 12/08/2025" at bounding box center [439, 279] width 339 height 36
click at [409, 222] on div "Documents ECHANGES CLIENT 2 ECHANGES CLIENT 2 10/07/2025 0. CAPGEMINI - Echange…" at bounding box center [440, 186] width 382 height 557
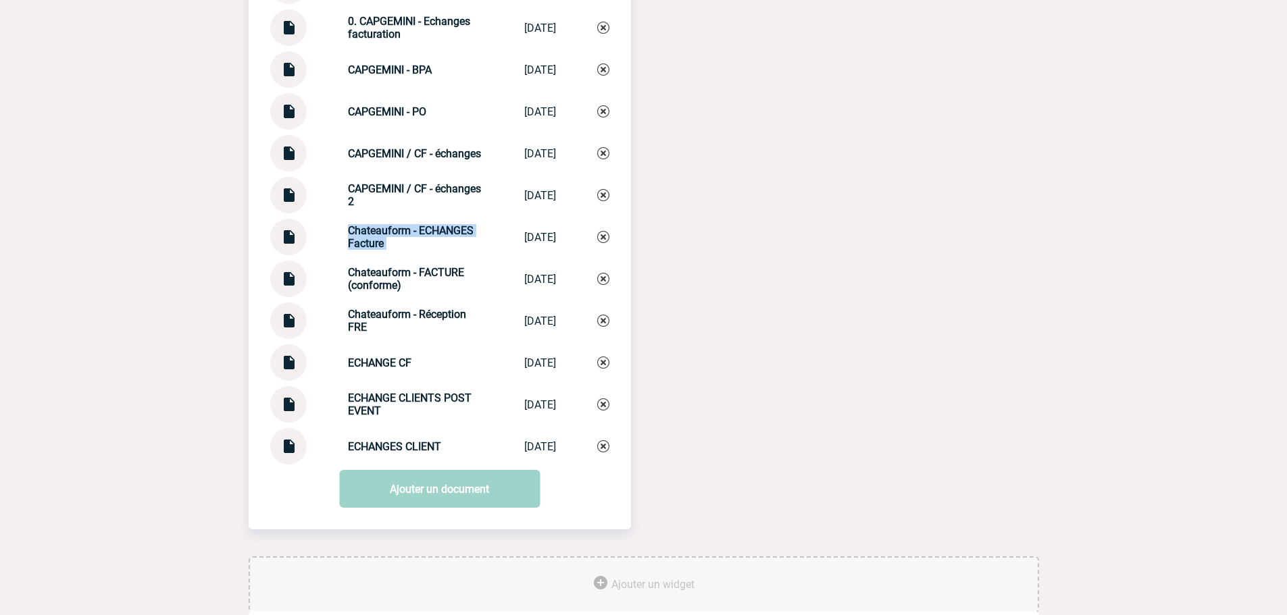
click at [409, 222] on div "Documents ECHANGES CLIENT 2 ECHANGES CLIENT 2 10/07/2025 0. CAPGEMINI - Echange…" at bounding box center [440, 186] width 382 height 557
copy div "Chateauform - ECHANGES Facture Chateauform - E..."
click at [602, 242] on img at bounding box center [603, 237] width 12 height 12
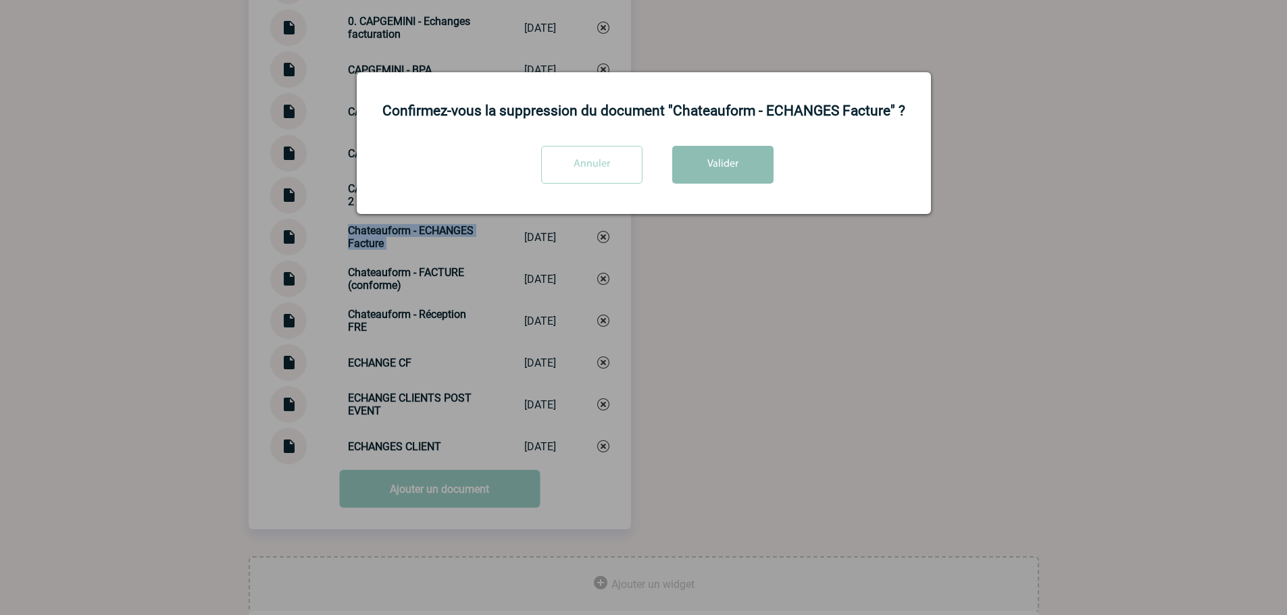
click at [698, 180] on button "Valider" at bounding box center [722, 165] width 101 height 38
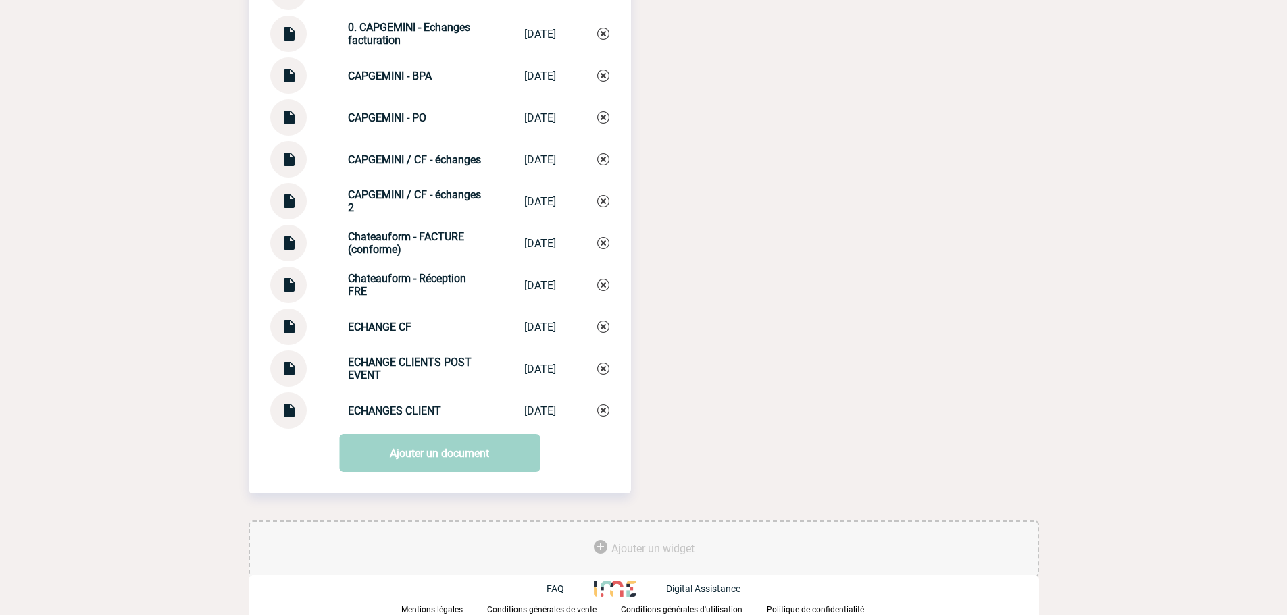
click at [422, 434] on div "Documents ECHANGES CLIENT 2 ECHANGES CLIENT 2 10/07/2025 0. CAPGEMINI - Echange…" at bounding box center [440, 182] width 382 height 536
click at [405, 447] on link "Ajouter un document" at bounding box center [439, 453] width 201 height 38
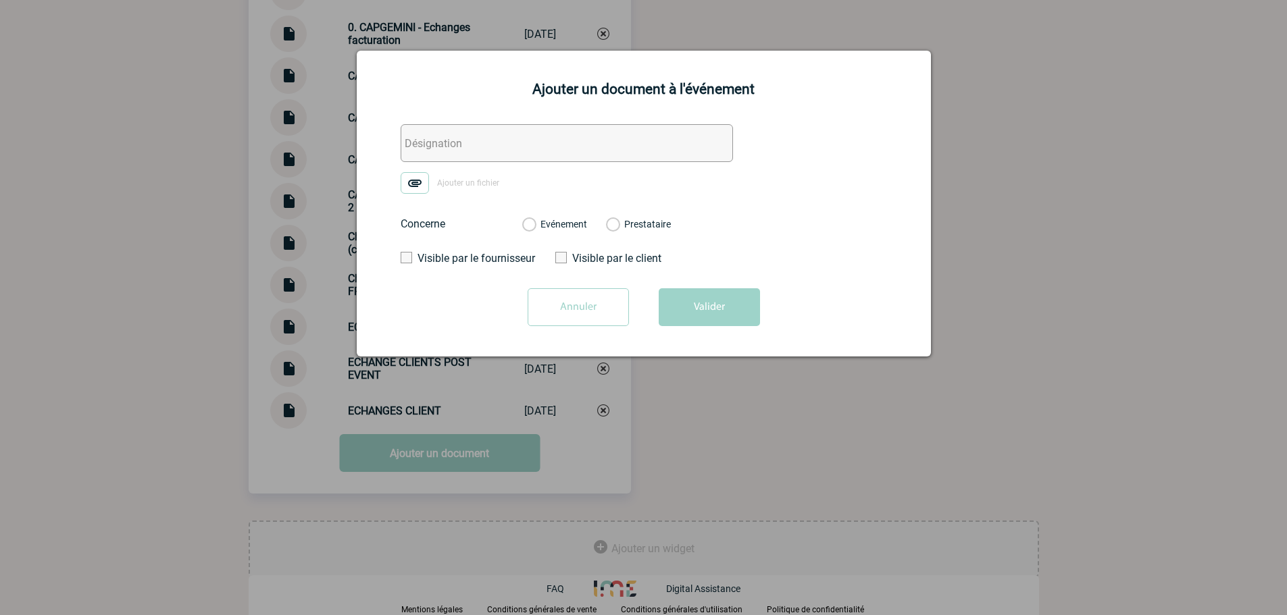
click at [474, 147] on input "text" at bounding box center [567, 143] width 332 height 38
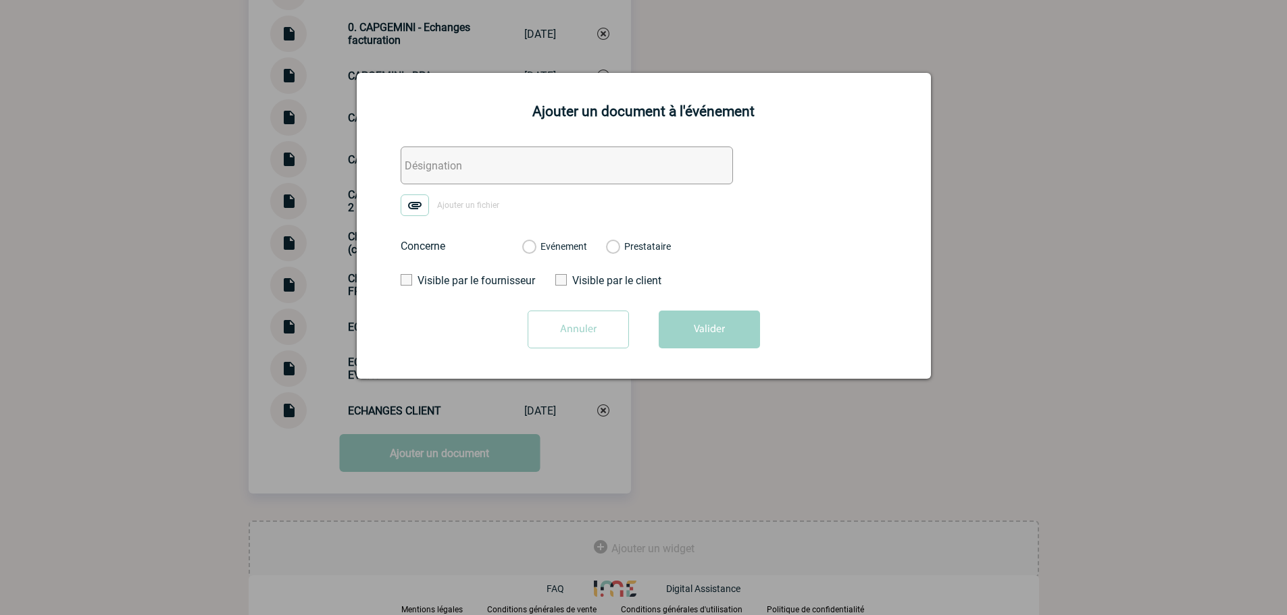
paste input "Chateauform - ECHANGES Facture"
type input "Chateauform - ECHANGES Facture"
click at [420, 202] on img at bounding box center [415, 206] width 28 height 22
click at [0, 0] on input "Ajouter un fichier" at bounding box center [0, 0] width 0 height 0
click at [547, 253] on div "Evénement" at bounding box center [554, 247] width 65 height 14
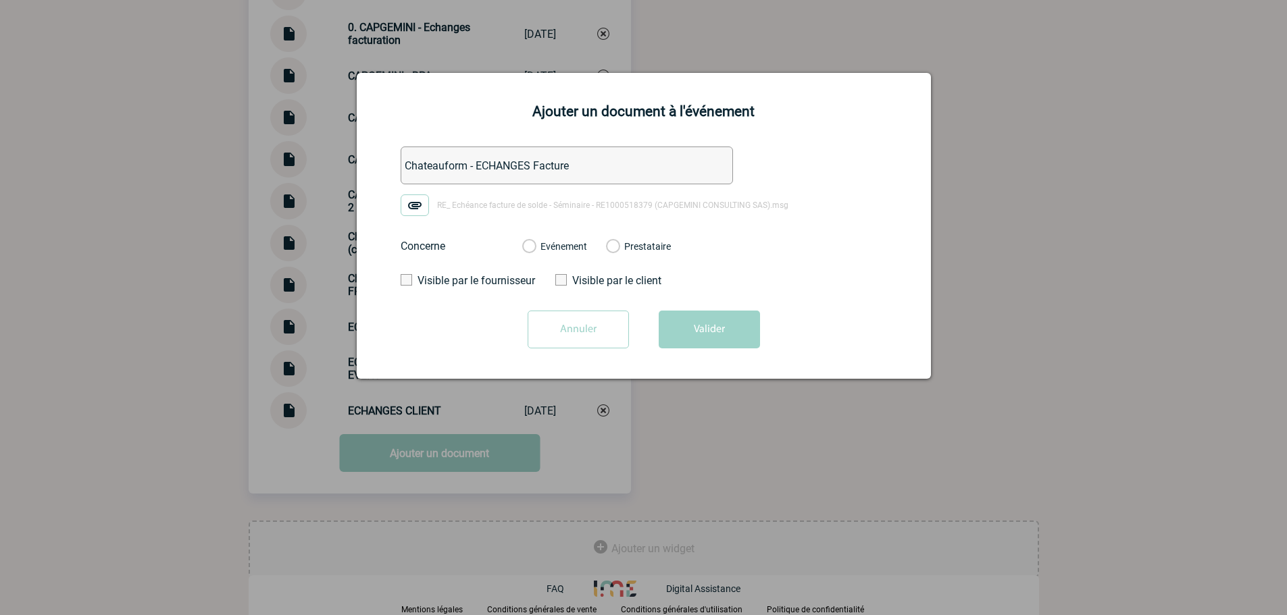
click at [535, 246] on label "Evénement" at bounding box center [528, 247] width 13 height 12
click at [0, 0] on input "Evénement" at bounding box center [0, 0] width 0 height 0
click at [678, 301] on form "Chateauform - ECHANGES Facture RE_ Echéance facture de solde - Séminaire - RE10…" at bounding box center [644, 253] width 540 height 212
click at [680, 322] on button "Valider" at bounding box center [709, 330] width 101 height 38
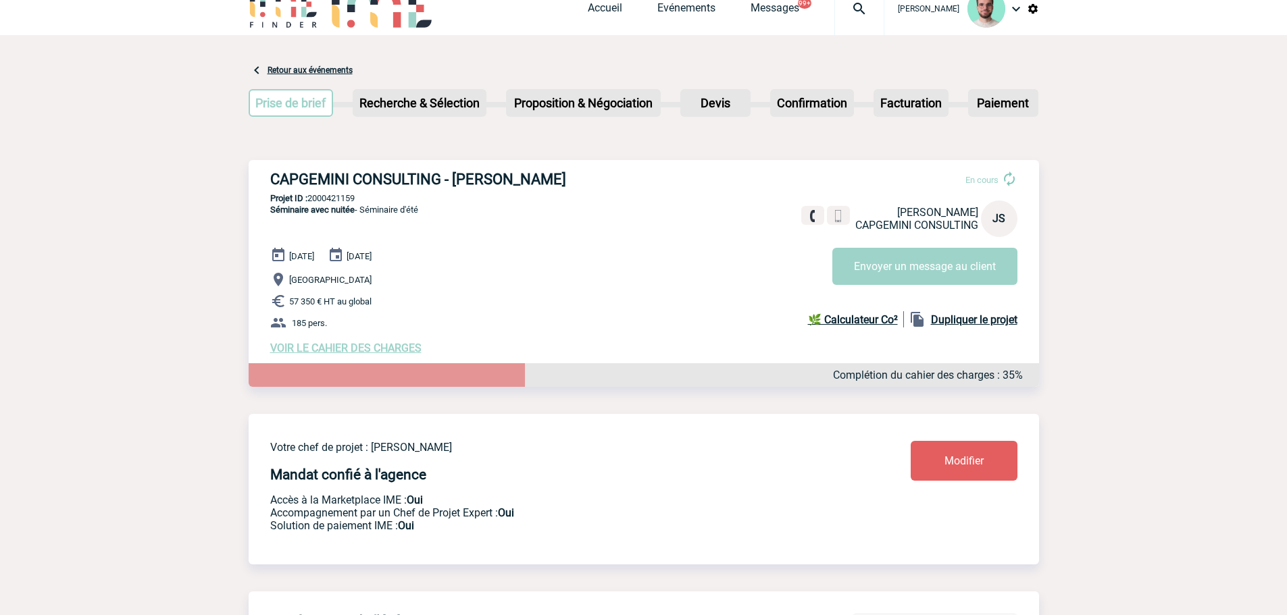
scroll to position [0, 0]
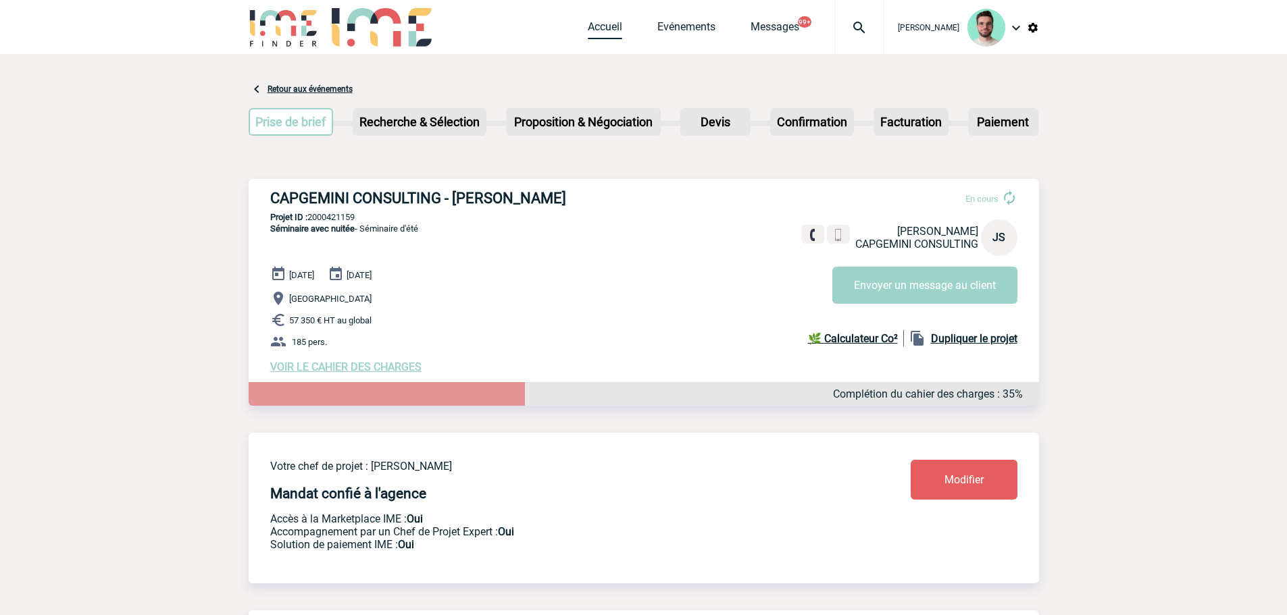
click at [593, 20] on link "Accueil" at bounding box center [605, 29] width 34 height 19
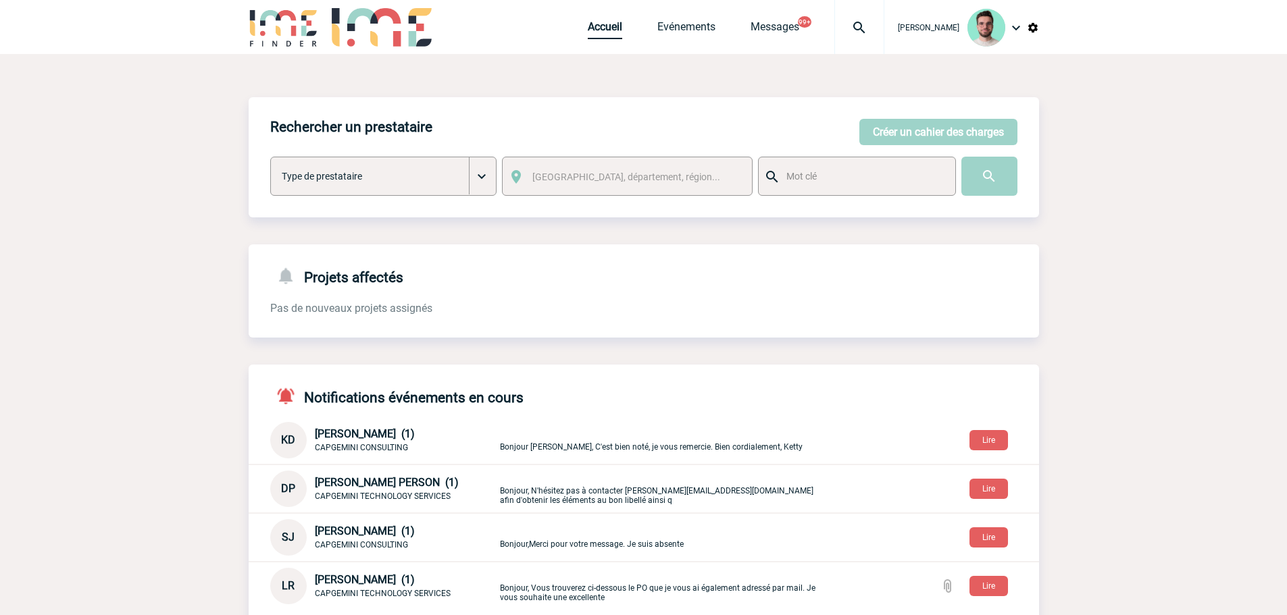
click at [595, 20] on link "Accueil" at bounding box center [605, 29] width 34 height 19
click at [865, 47] on div at bounding box center [859, 27] width 50 height 54
type input "2000425324"
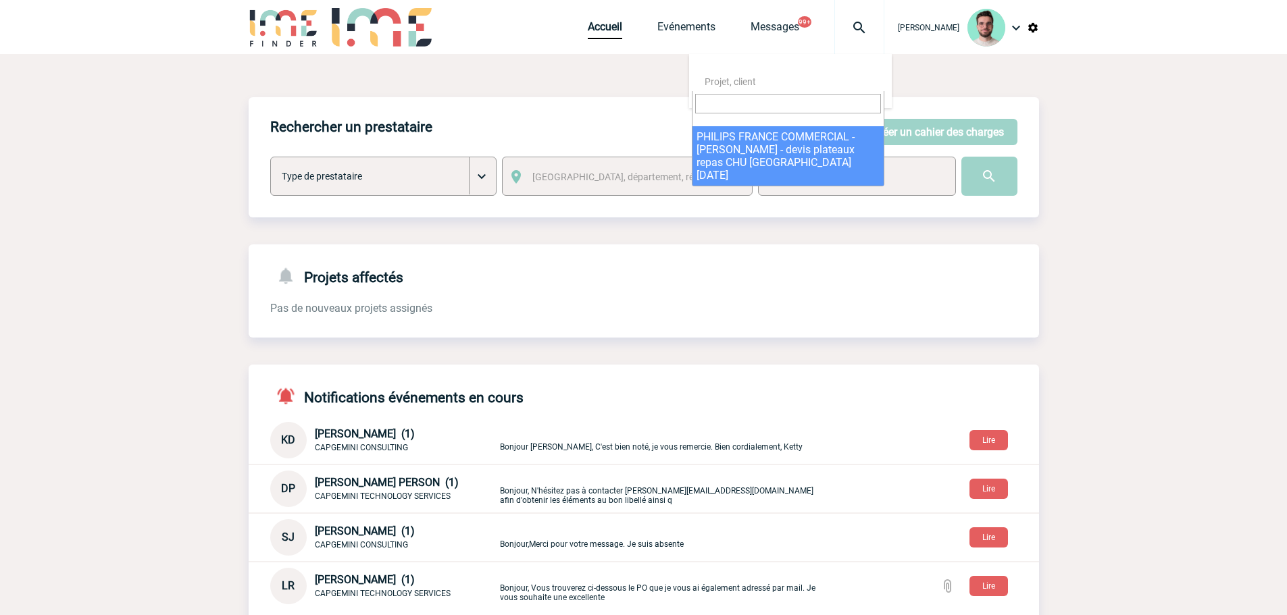
select select "24825"
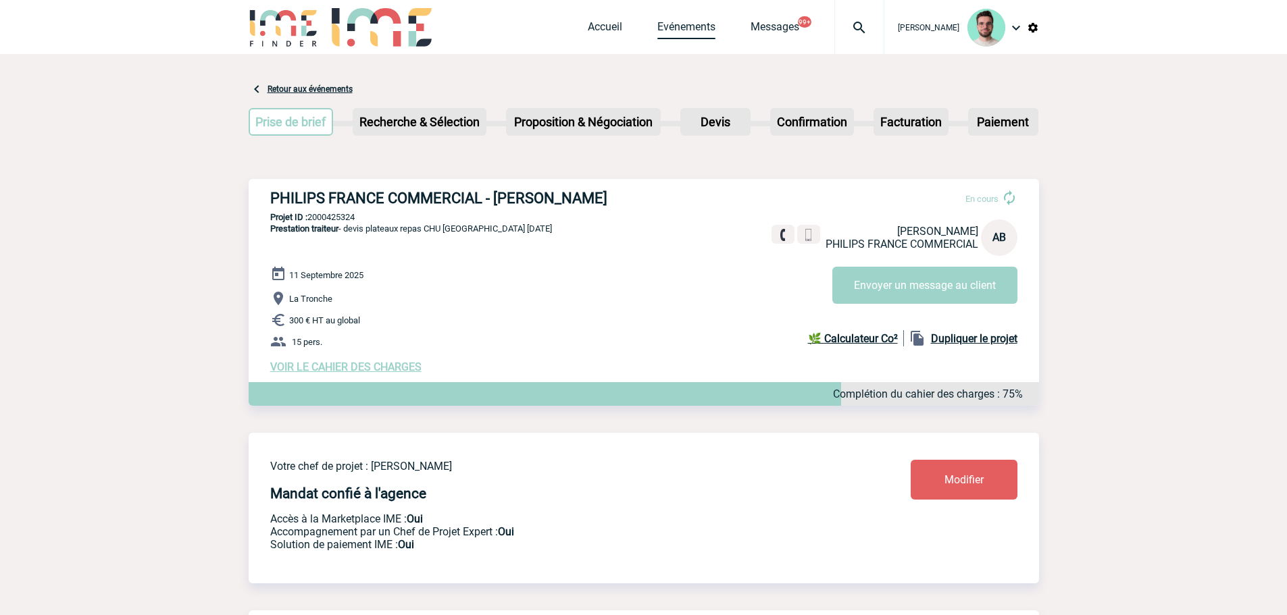
drag, startPoint x: 680, startPoint y: 24, endPoint x: 705, endPoint y: 23, distance: 25.0
click at [680, 24] on link "Evénements" at bounding box center [686, 29] width 58 height 19
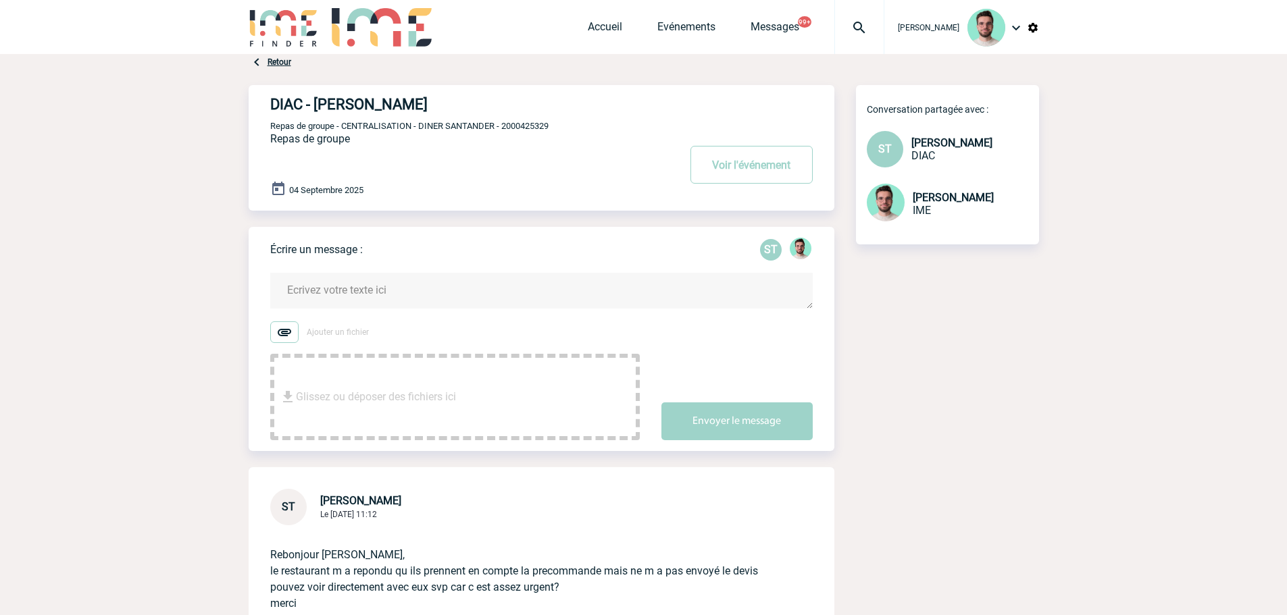
click at [486, 305] on textarea at bounding box center [541, 291] width 543 height 36
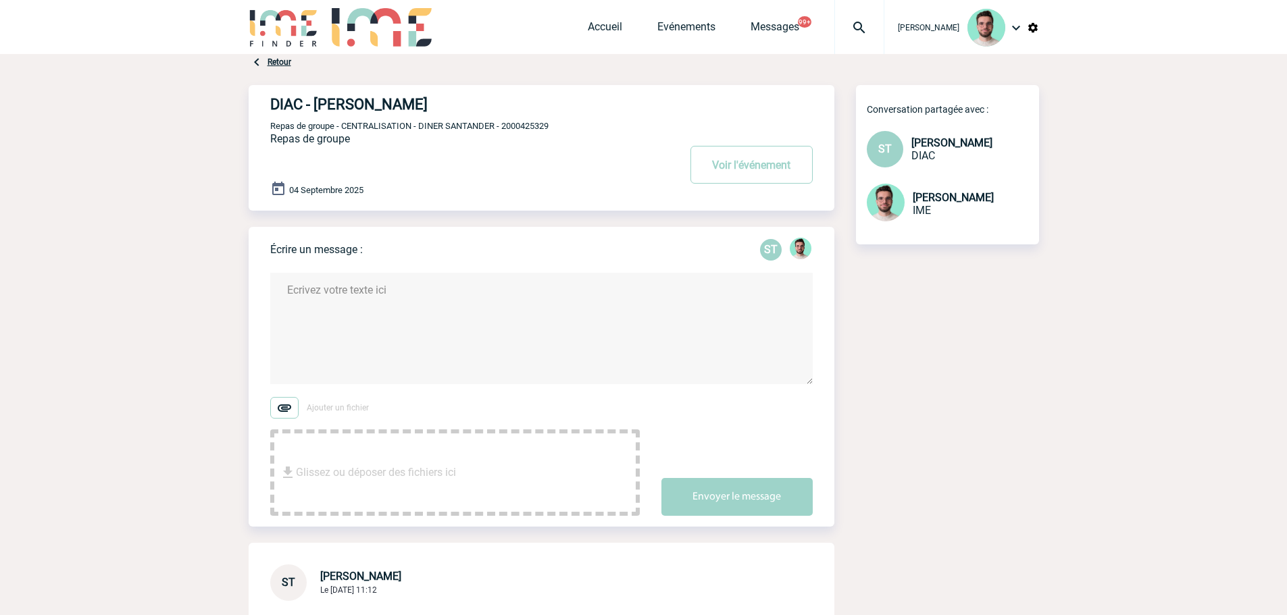
scroll to position [68, 0]
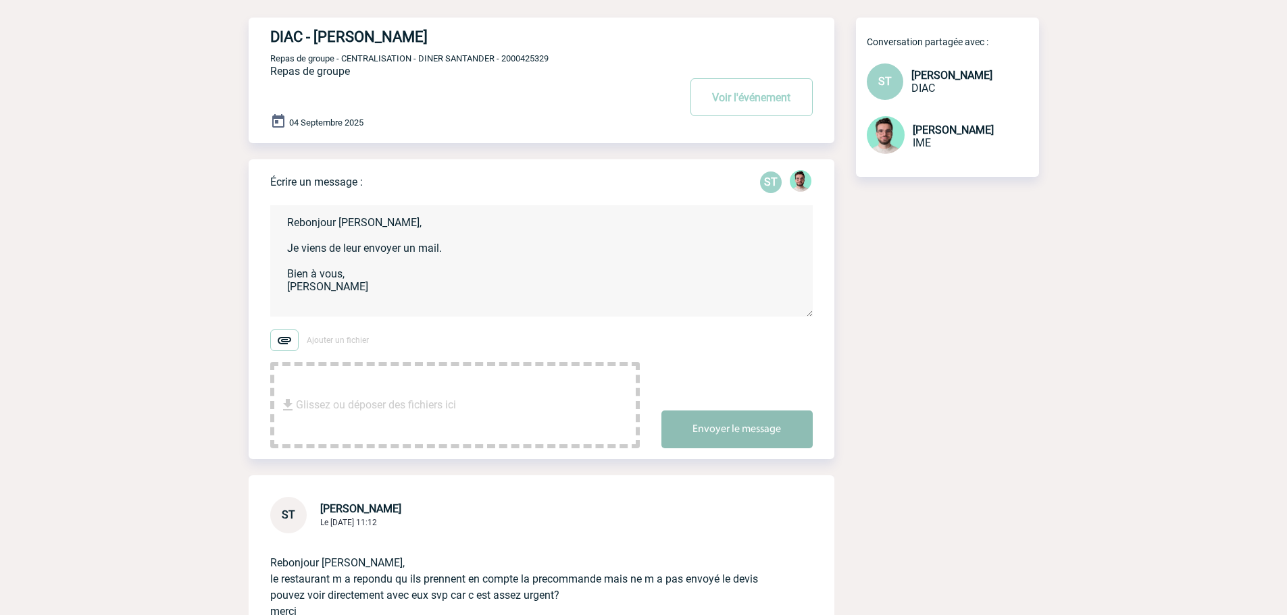
type textarea "Rebonjour Stéphanie, Je viens de leur envoyer un mail. Bien à vous, Benjamin"
click at [767, 426] on button "Envoyer le message" at bounding box center [736, 430] width 151 height 38
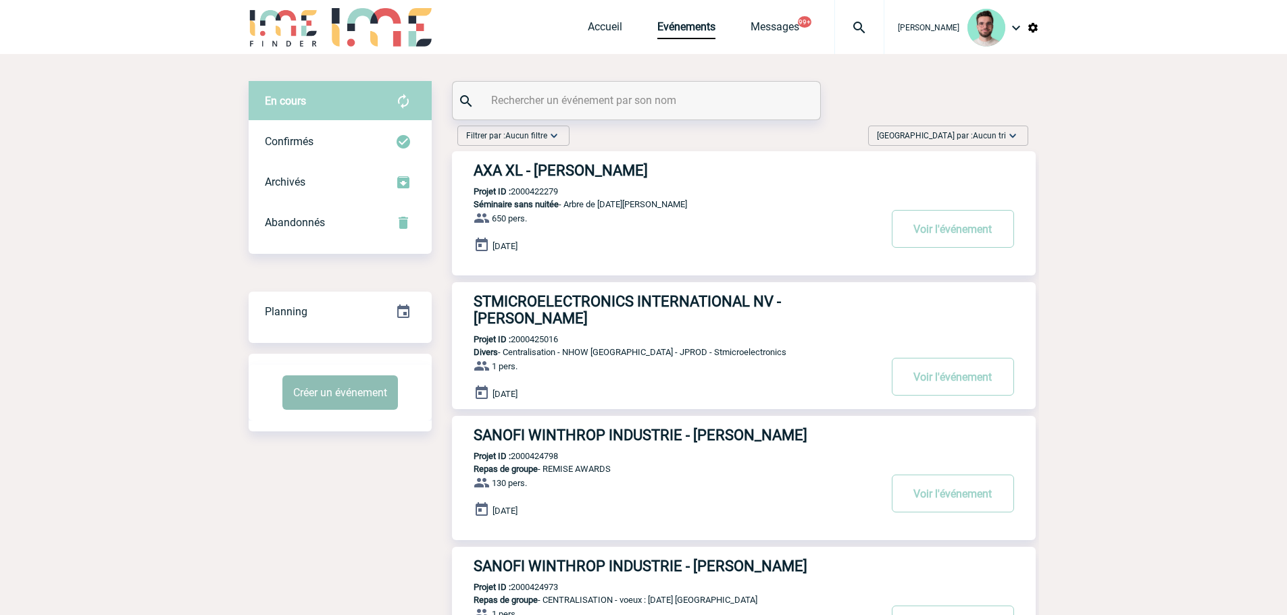
click at [330, 399] on button "Créer un événement" at bounding box center [340, 393] width 116 height 34
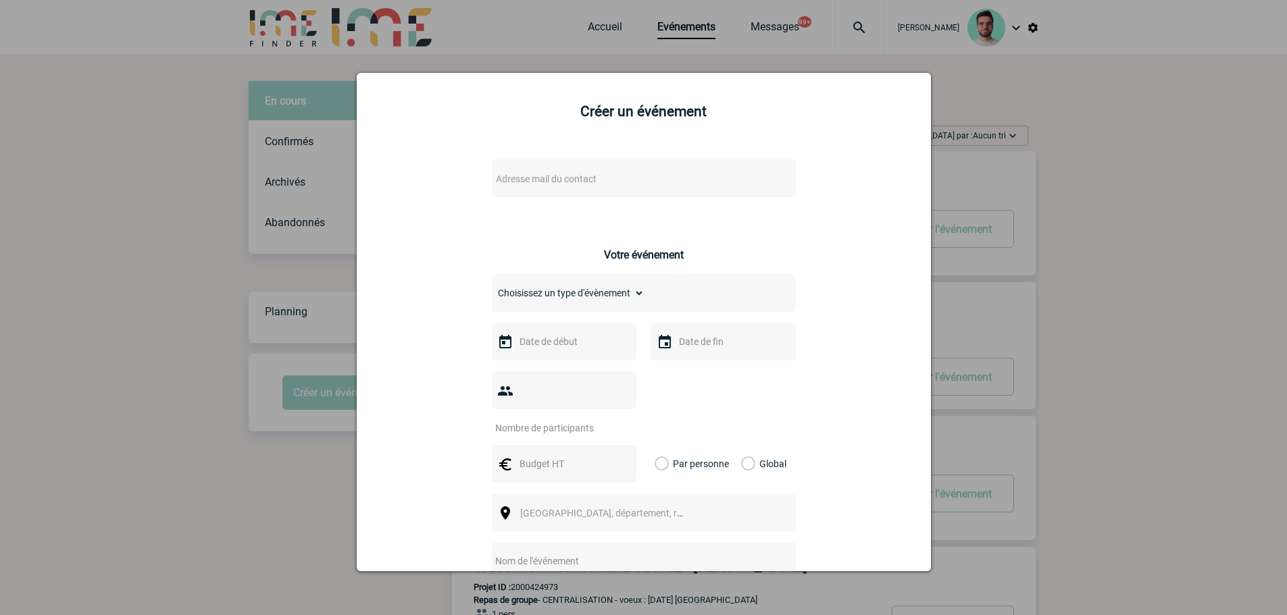
drag, startPoint x: 532, startPoint y: 156, endPoint x: 536, endPoint y: 173, distance: 17.2
click at [534, 168] on div "Adresse mail du contact Ce contact n'a pas d’entité active dans la plateforme V…" at bounding box center [644, 495] width 540 height 697
click at [536, 178] on span "Adresse mail du contact" at bounding box center [546, 179] width 101 height 11
type input "cristina.white@eviden.com"
click at [303, 267] on div at bounding box center [643, 307] width 1287 height 615
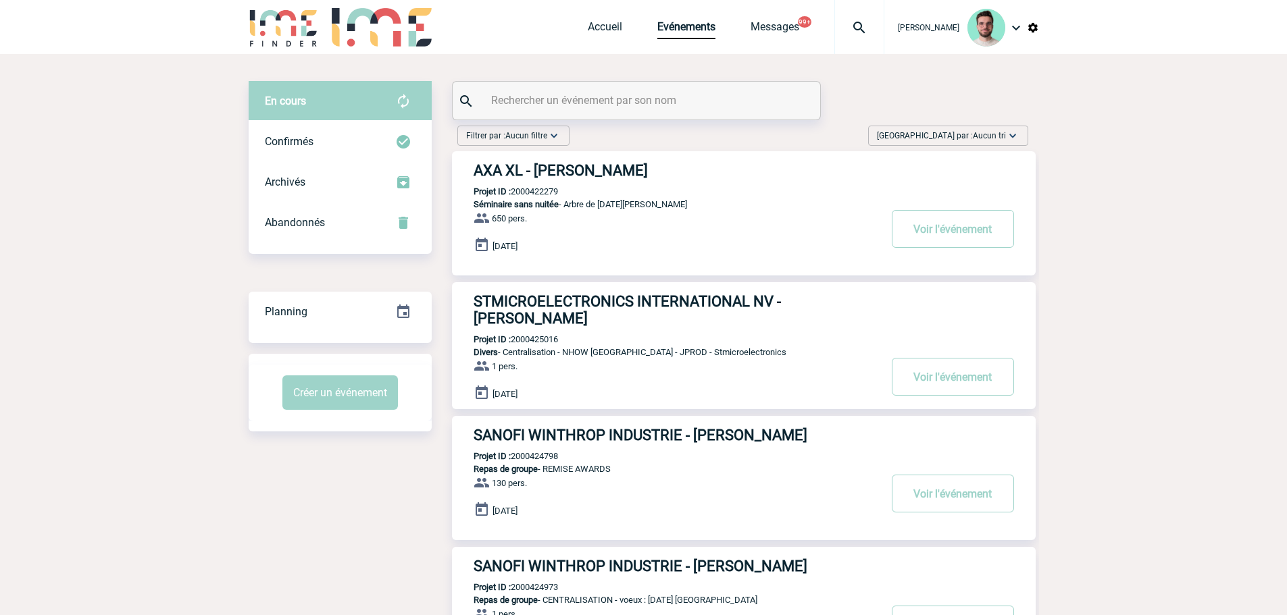
click at [665, 102] on input "text" at bounding box center [638, 101] width 301 height 20
paste input "2000421159"
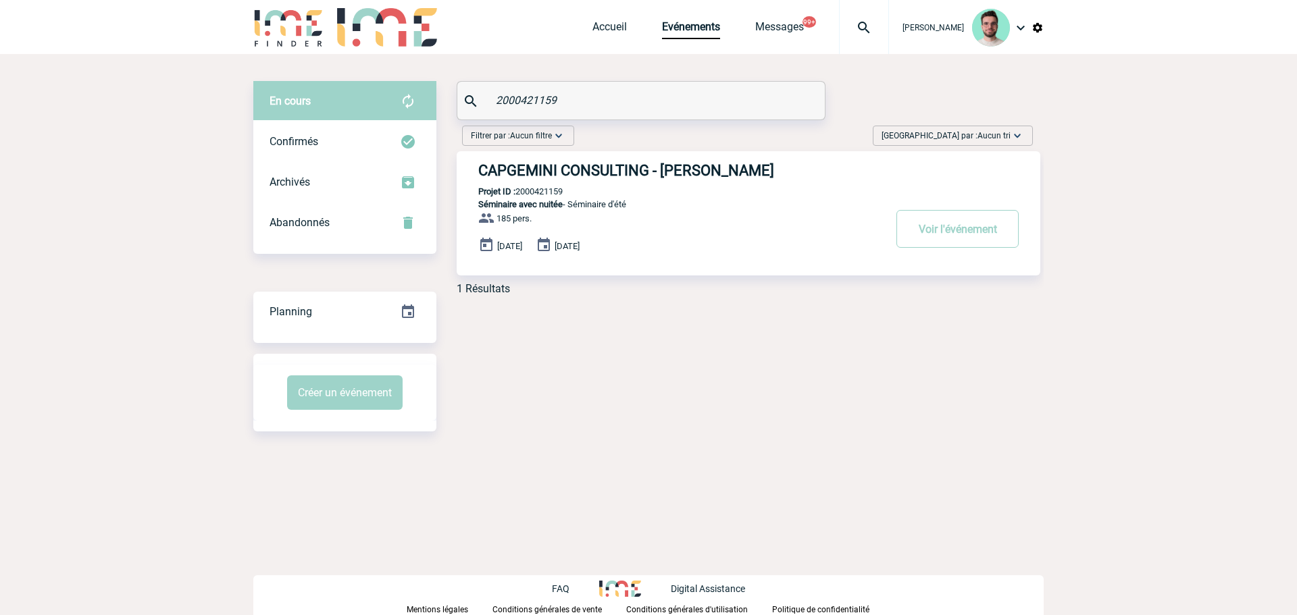
type input "2000421159"
click at [544, 172] on h3 "CAPGEMINI CONSULTING - Jérémie SUSCILLON" at bounding box center [680, 170] width 405 height 17
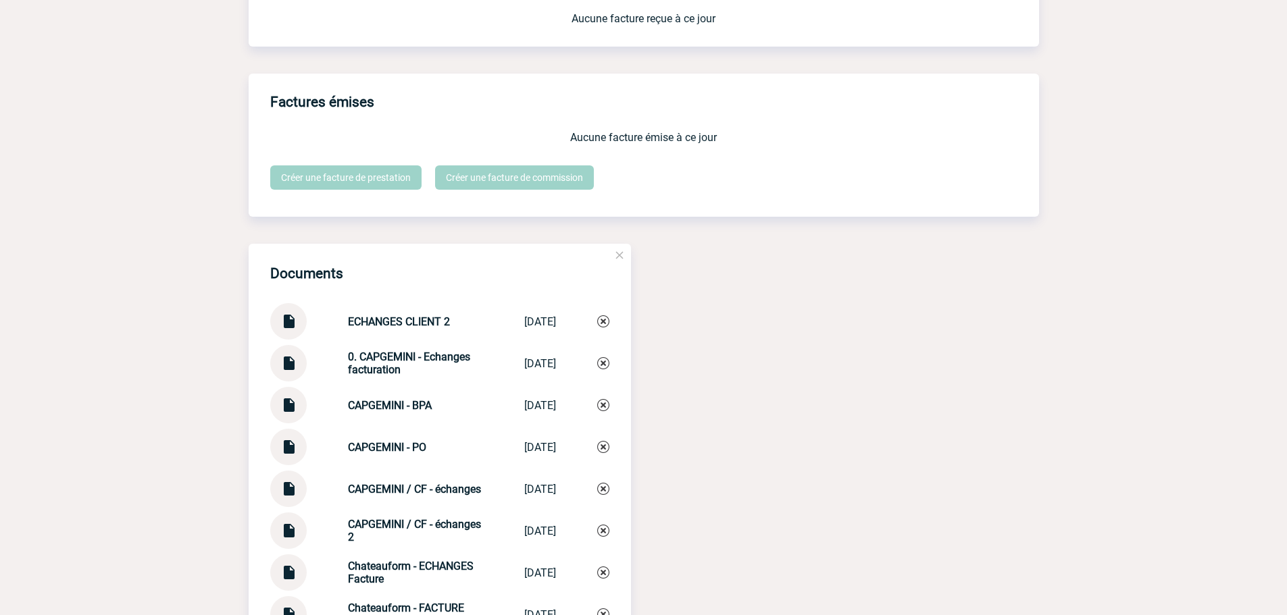
scroll to position [1419, 0]
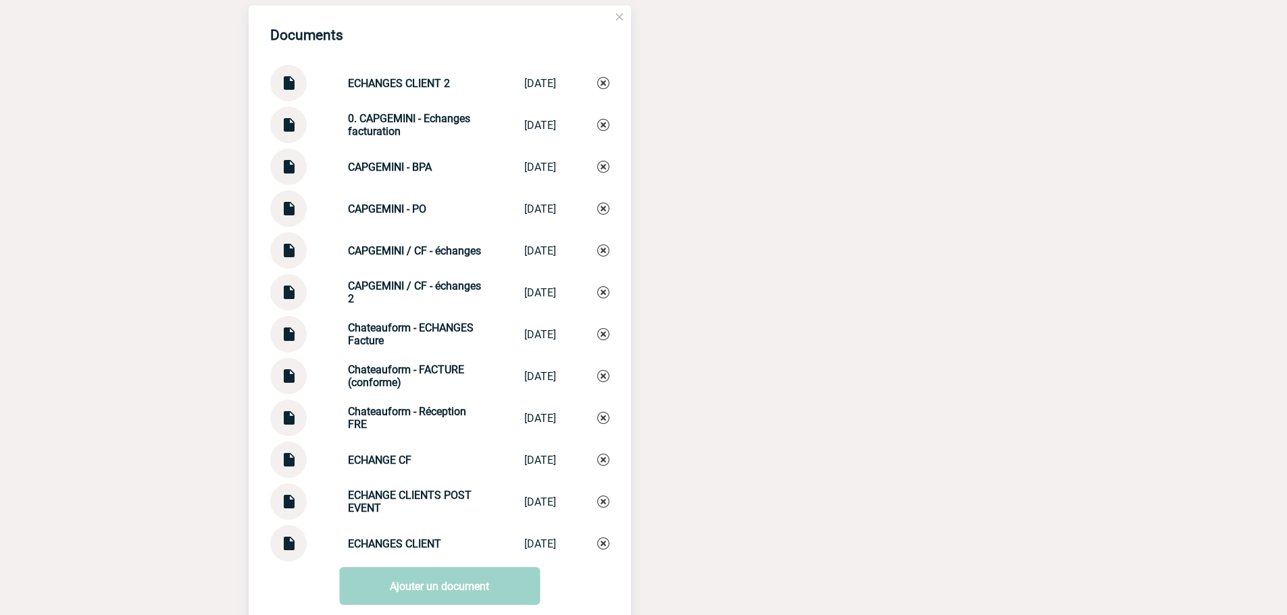
click at [406, 76] on div "ECHANGES CLIENT 2 ECHANGES CLIENT 2 [DATE]" at bounding box center [439, 83] width 339 height 36
drag, startPoint x: 394, startPoint y: 140, endPoint x: 393, endPoint y: 122, distance: 17.6
click at [392, 136] on div "0. CAPGEMINI - Echanges facturation" at bounding box center [415, 125] width 135 height 26
click at [393, 121] on strong "0. CAPGEMINI - Echanges facturation" at bounding box center [409, 125] width 122 height 26
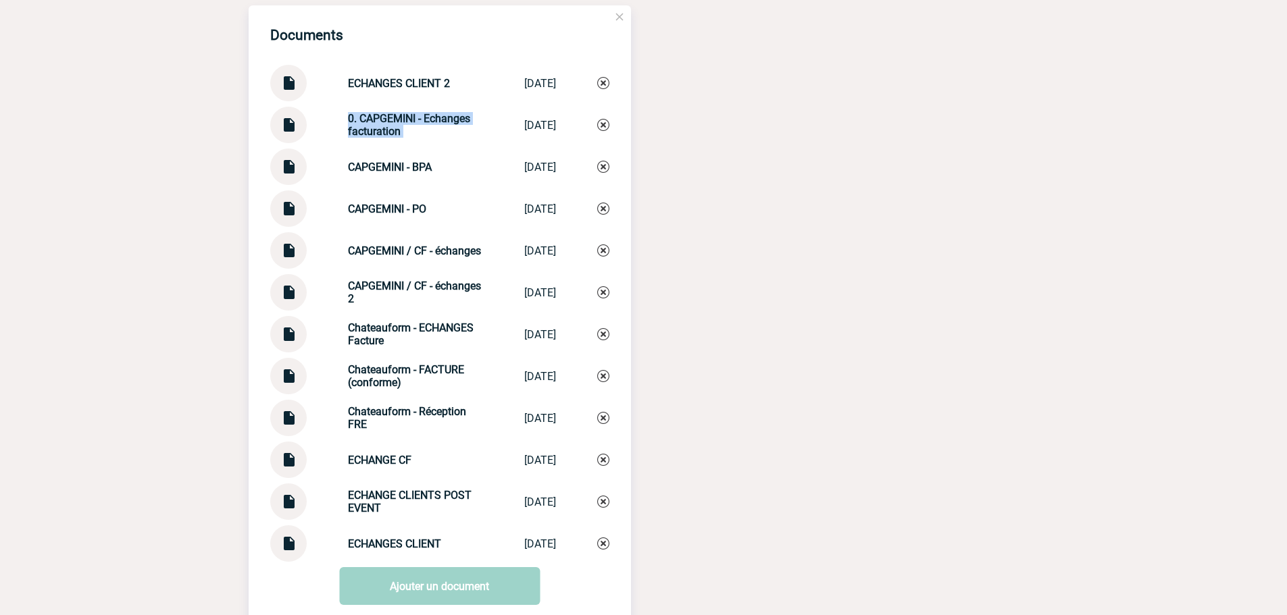
click at [393, 121] on strong "0. CAPGEMINI - Echanges facturation" at bounding box center [409, 125] width 122 height 26
copy div "0. CAPGEMINI - Echanges facturation 0. CAPGEMINI - ..."
click at [600, 131] on img at bounding box center [603, 125] width 12 height 12
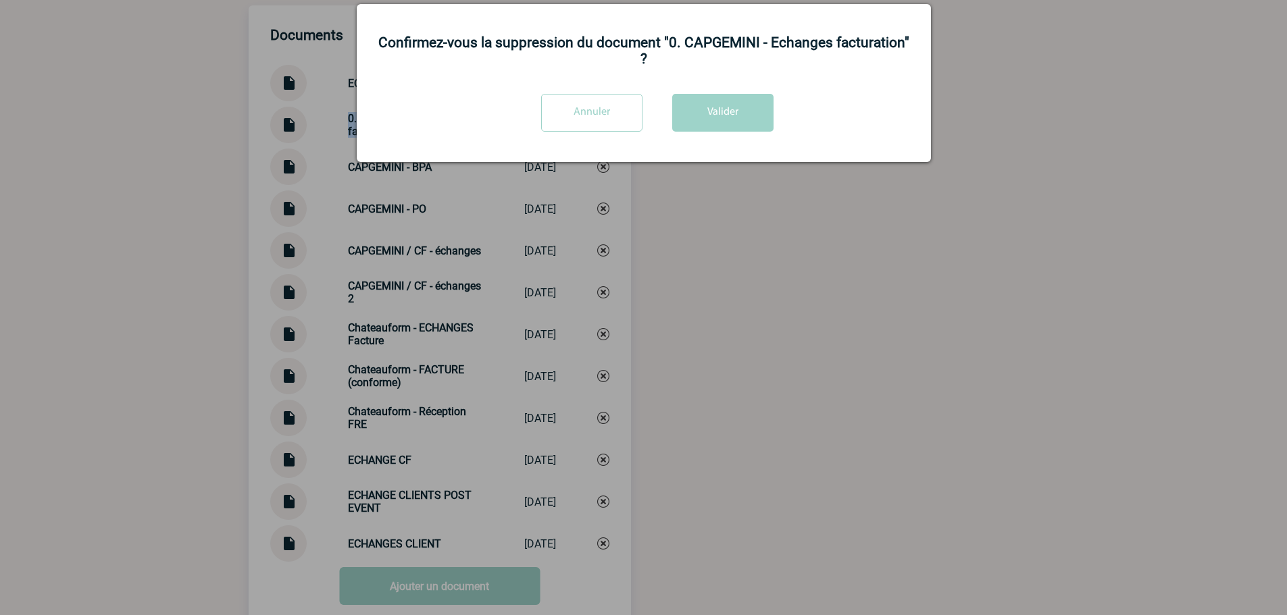
click at [663, 142] on div "Annuler Valider" at bounding box center [644, 118] width 540 height 48
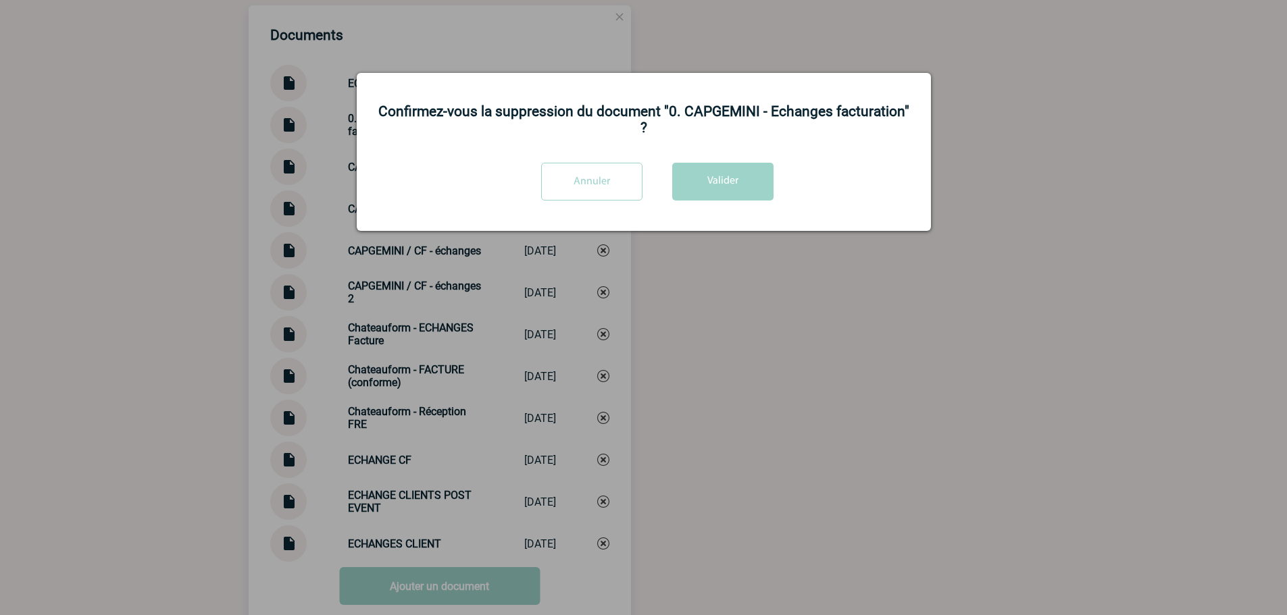
click at [786, 175] on div "Annuler Valider" at bounding box center [644, 187] width 540 height 48
click at [742, 174] on button "Valider" at bounding box center [722, 182] width 101 height 38
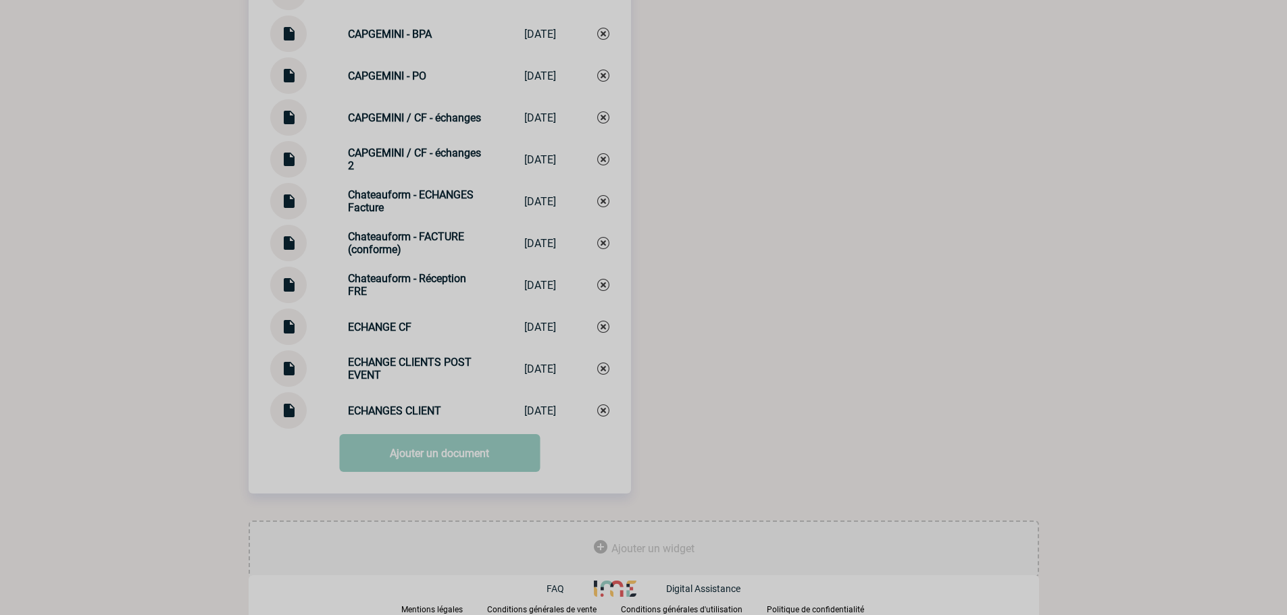
scroll to position [1516, 0]
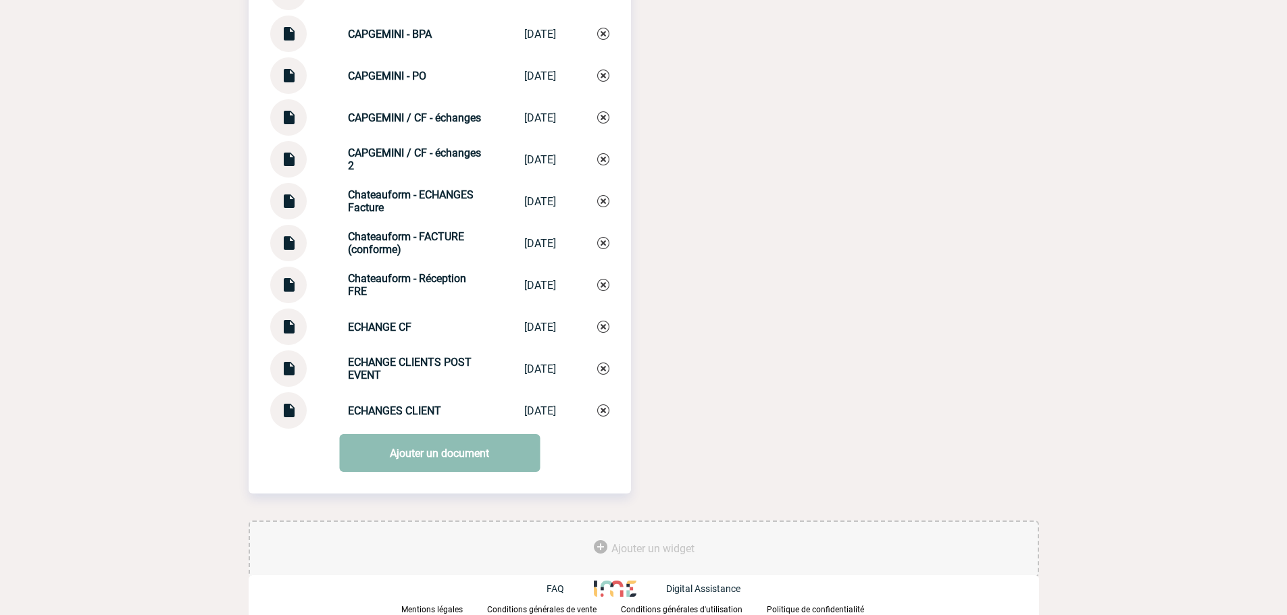
click at [425, 461] on link "Ajouter un document" at bounding box center [439, 453] width 201 height 38
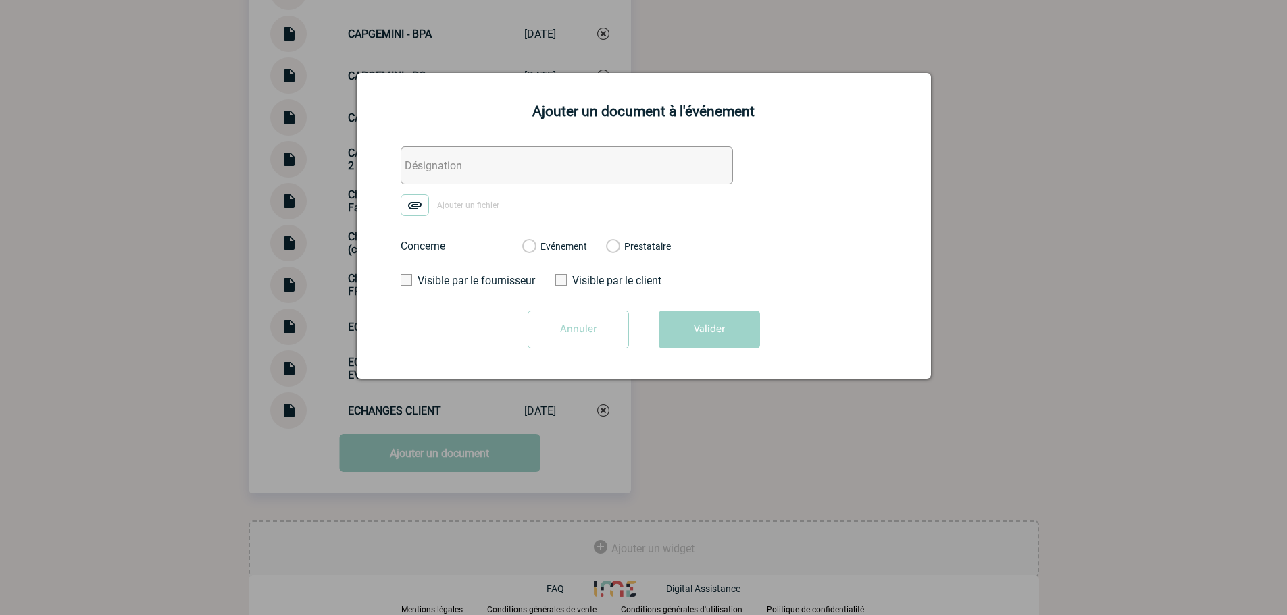
click at [553, 146] on div "Ajouter un document à l'événement Ajouter un fichier Concerne Evénement Prestat…" at bounding box center [644, 226] width 574 height 306
click at [549, 164] on input "text" at bounding box center [567, 166] width 332 height 38
paste input "0. CAPGEMINI - Echanges facturation"
type input "0. CAPGEMINI - Echanges facturation"
click at [410, 207] on img at bounding box center [415, 206] width 28 height 22
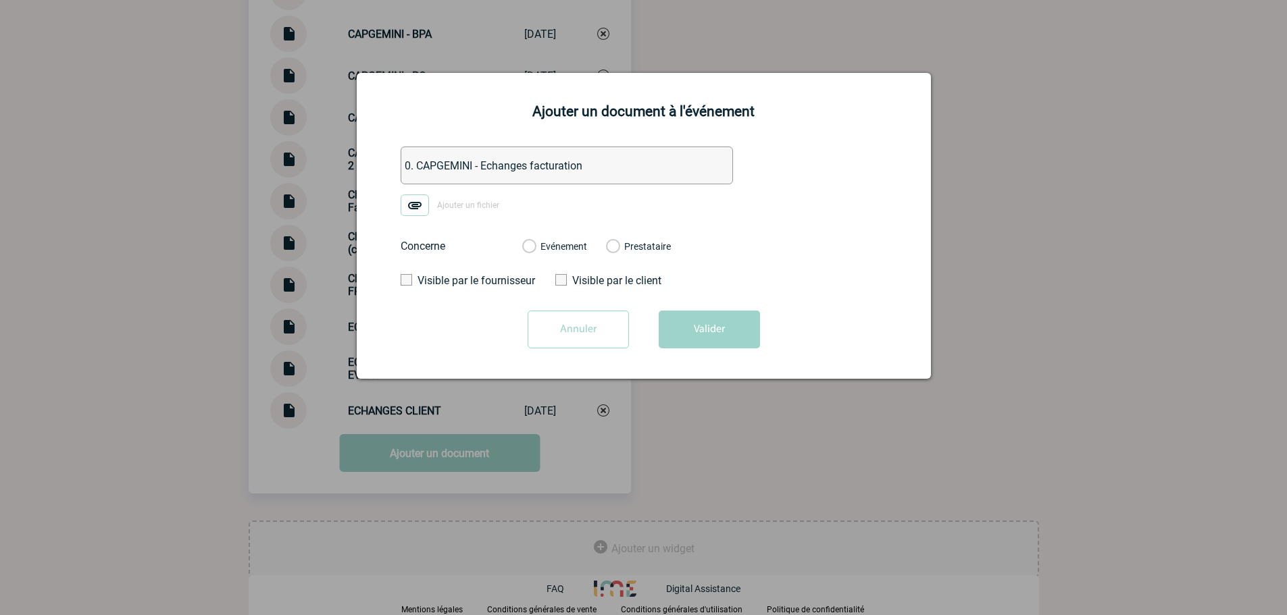
click at [0, 0] on input "Ajouter un fichier" at bounding box center [0, 0] width 0 height 0
click at [533, 255] on div "Evénement Prestataire" at bounding box center [596, 246] width 170 height 35
click at [537, 253] on div "Evénement" at bounding box center [554, 247] width 65 height 14
click at [535, 246] on label "Evénement" at bounding box center [528, 247] width 13 height 12
click at [0, 0] on input "Evénement" at bounding box center [0, 0] width 0 height 0
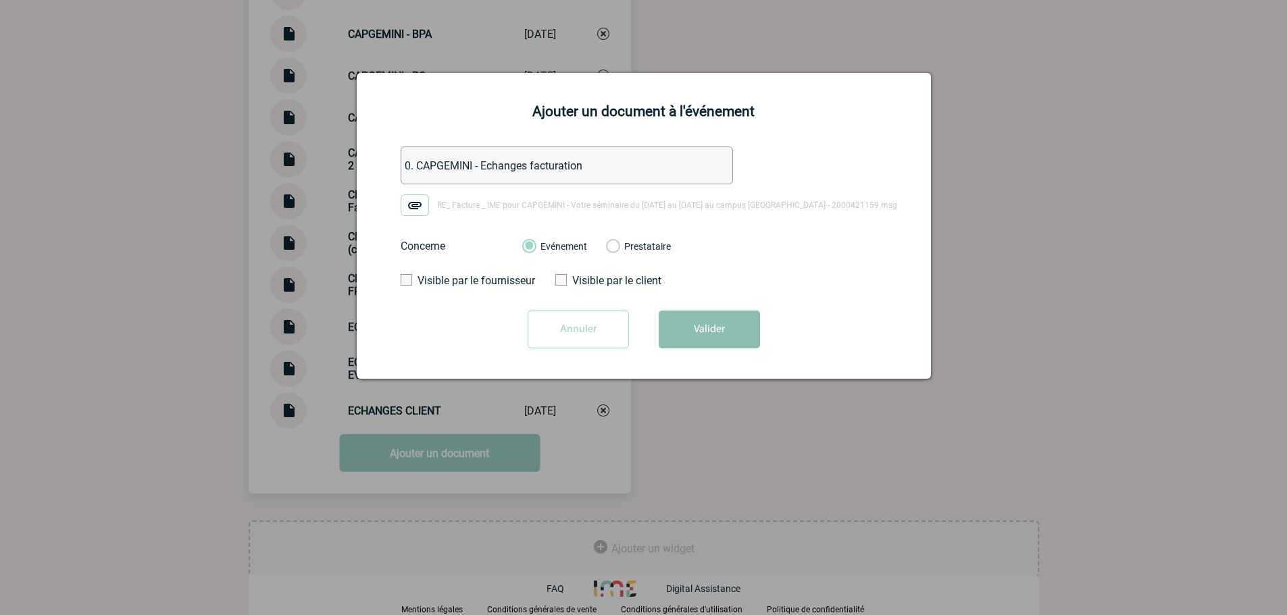
click at [687, 338] on button "Valider" at bounding box center [709, 330] width 101 height 38
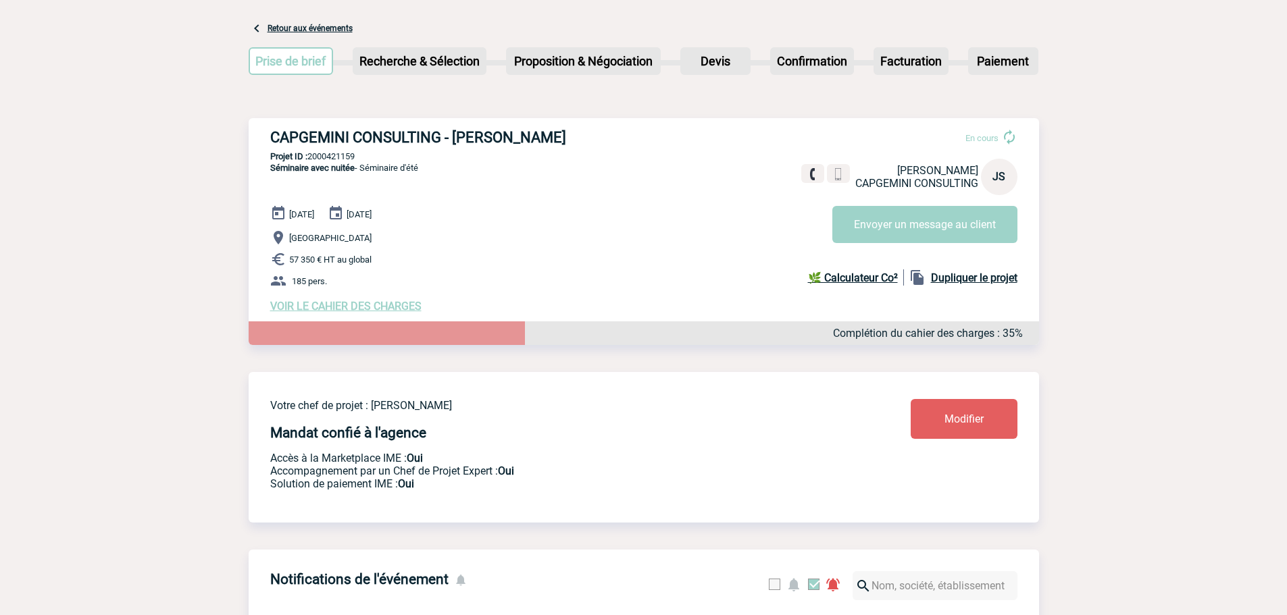
scroll to position [0, 0]
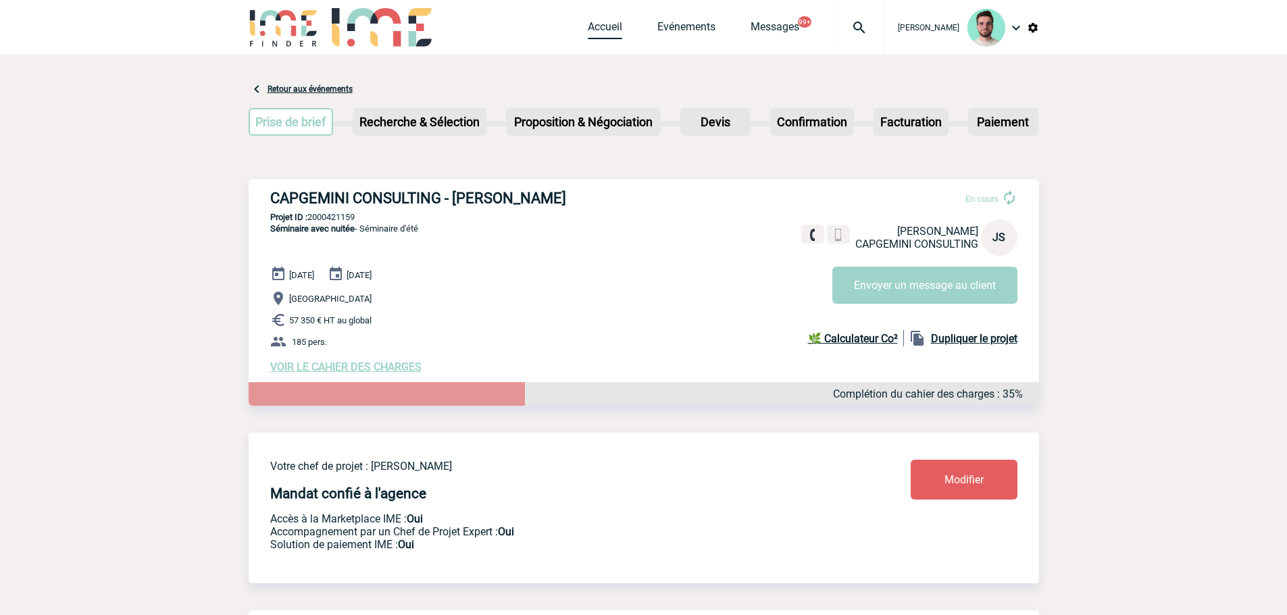
click at [588, 22] on link "Accueil" at bounding box center [605, 29] width 34 height 19
